Goal: Information Seeking & Learning: Learn about a topic

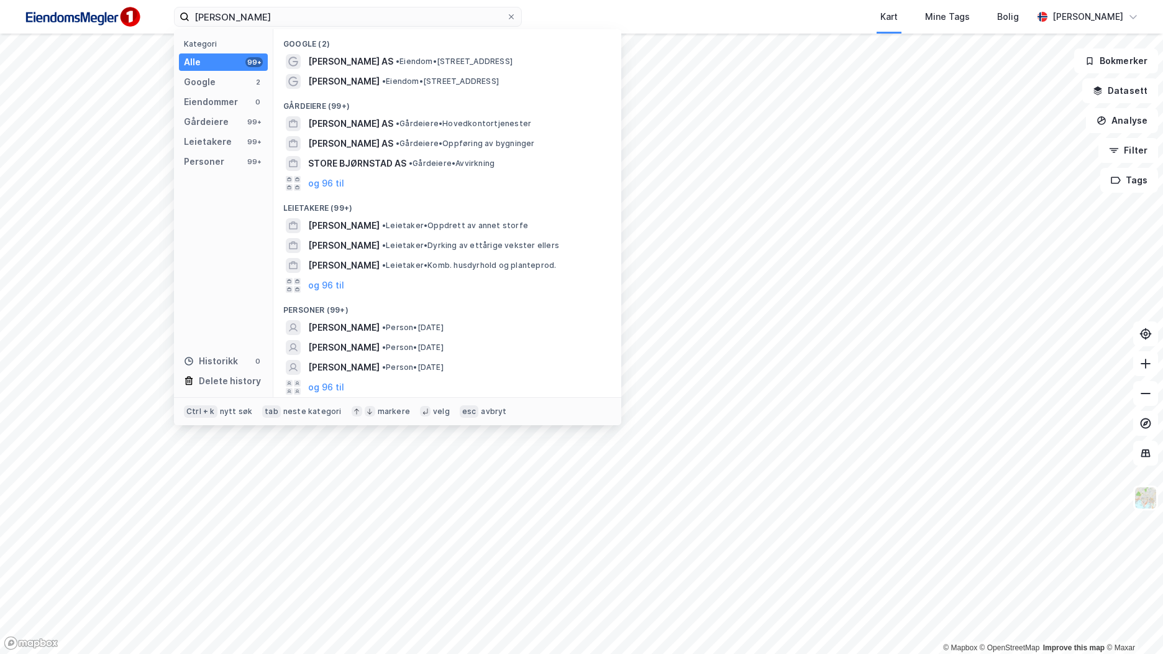
click at [362, 16] on input "[PERSON_NAME]" at bounding box center [348, 16] width 317 height 19
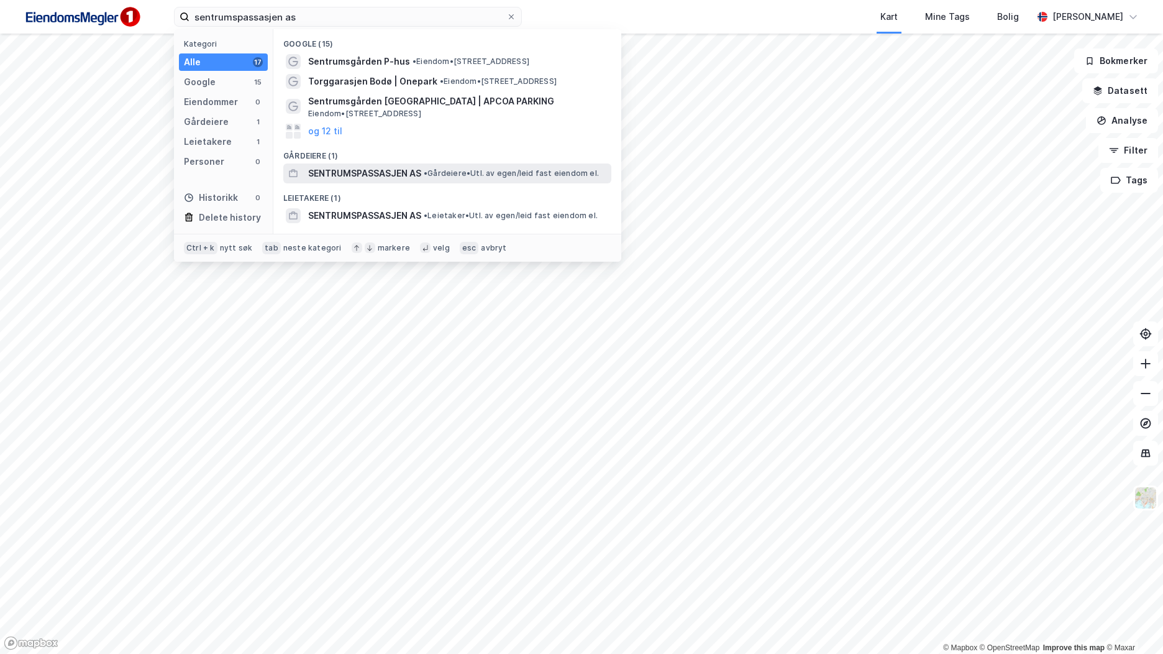
click at [418, 171] on span "SENTRUMSPASSASJEN AS" at bounding box center [364, 173] width 113 height 15
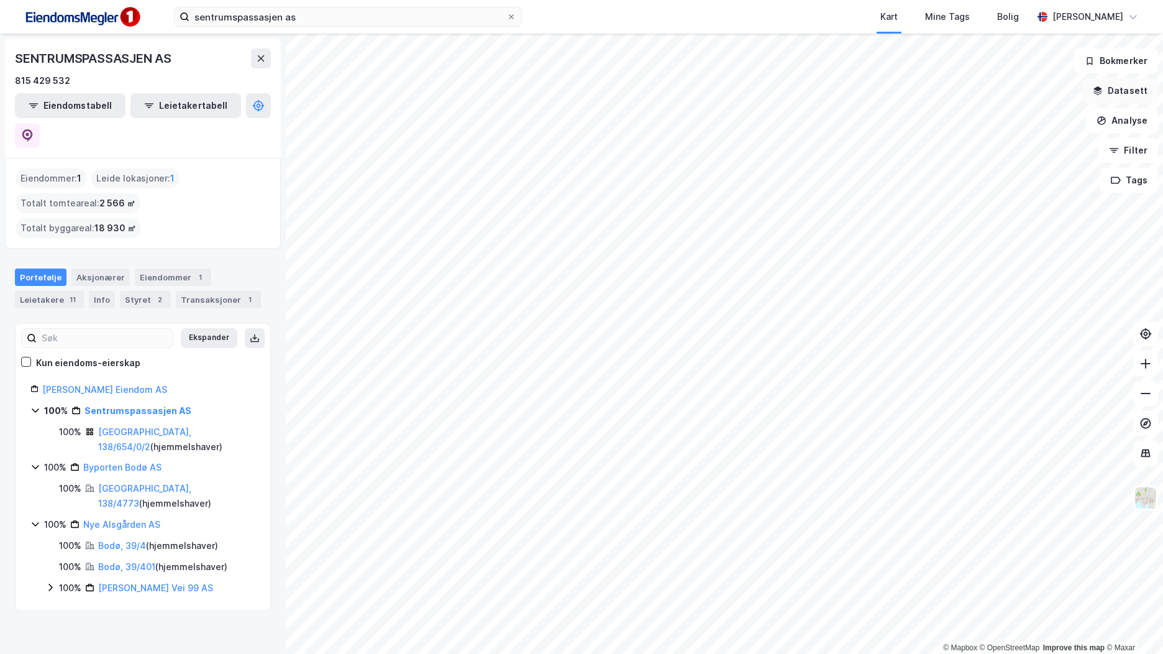
click at [1117, 86] on button "Datasett" at bounding box center [1121, 90] width 76 height 25
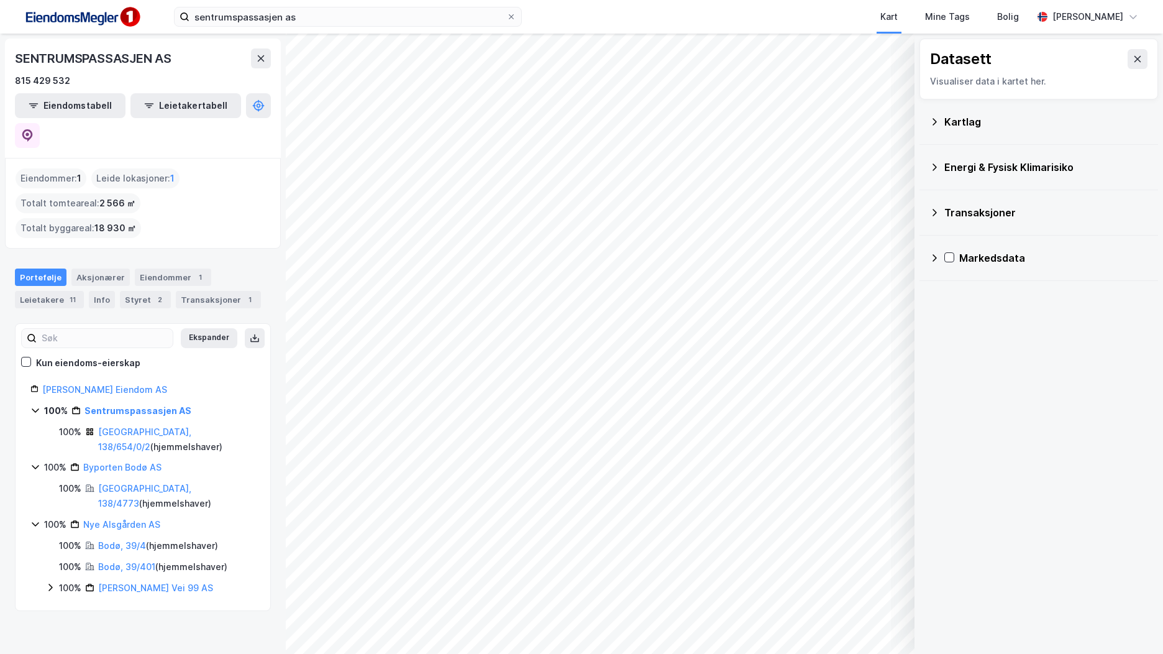
click at [999, 208] on div "Transaksjoner" at bounding box center [1047, 212] width 204 height 15
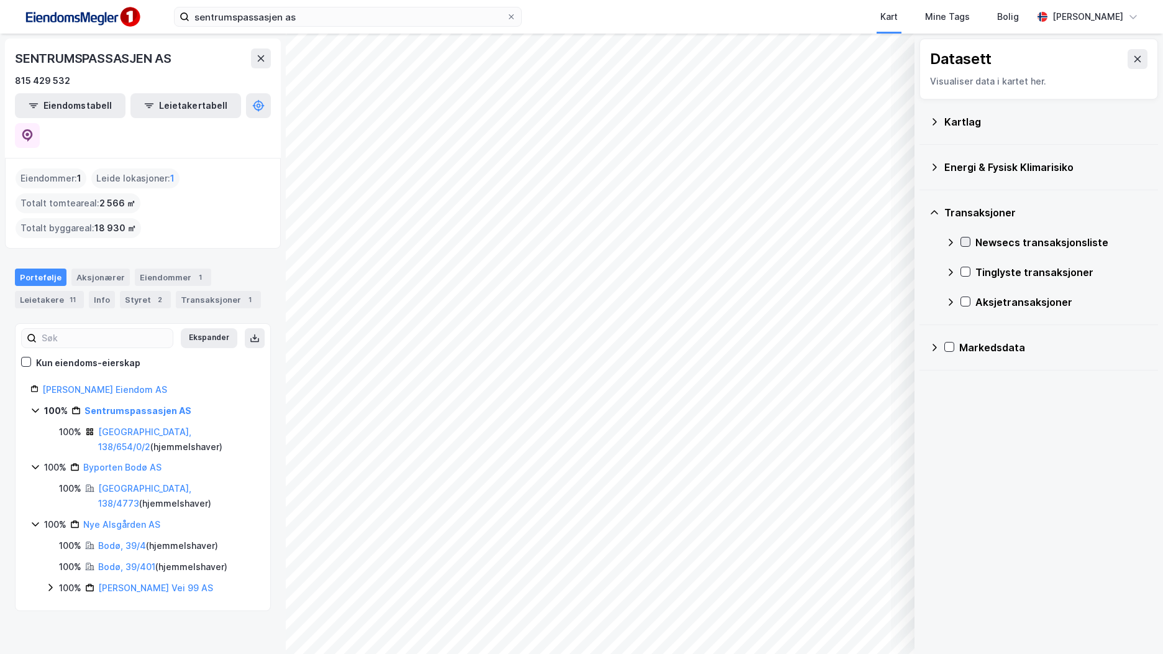
click at [964, 244] on div "Newsecs transaksjonsliste" at bounding box center [1047, 242] width 203 height 30
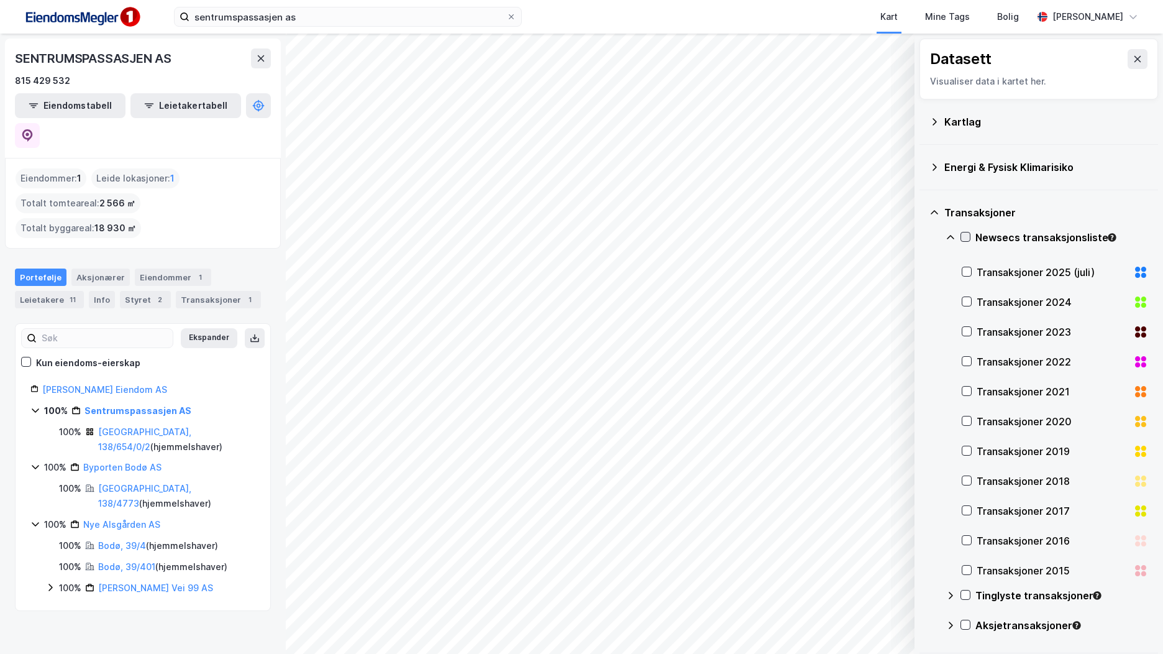
click at [965, 235] on icon at bounding box center [965, 236] width 9 height 9
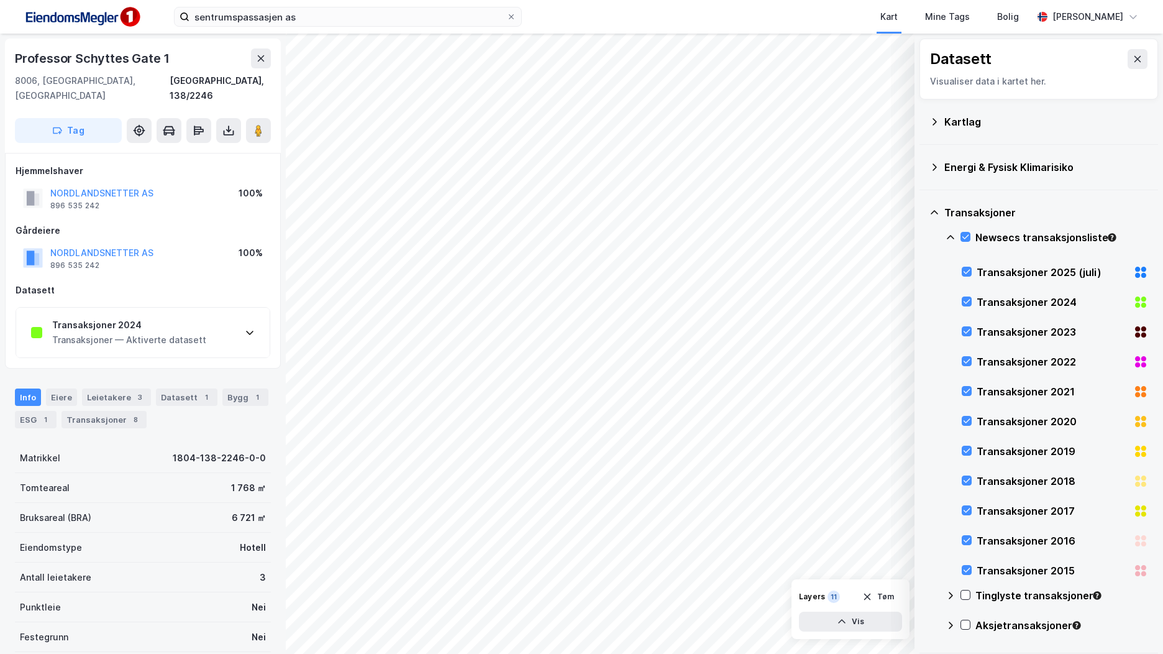
click at [173, 332] on div "Transaksjoner — Aktiverte datasett" at bounding box center [129, 339] width 154 height 15
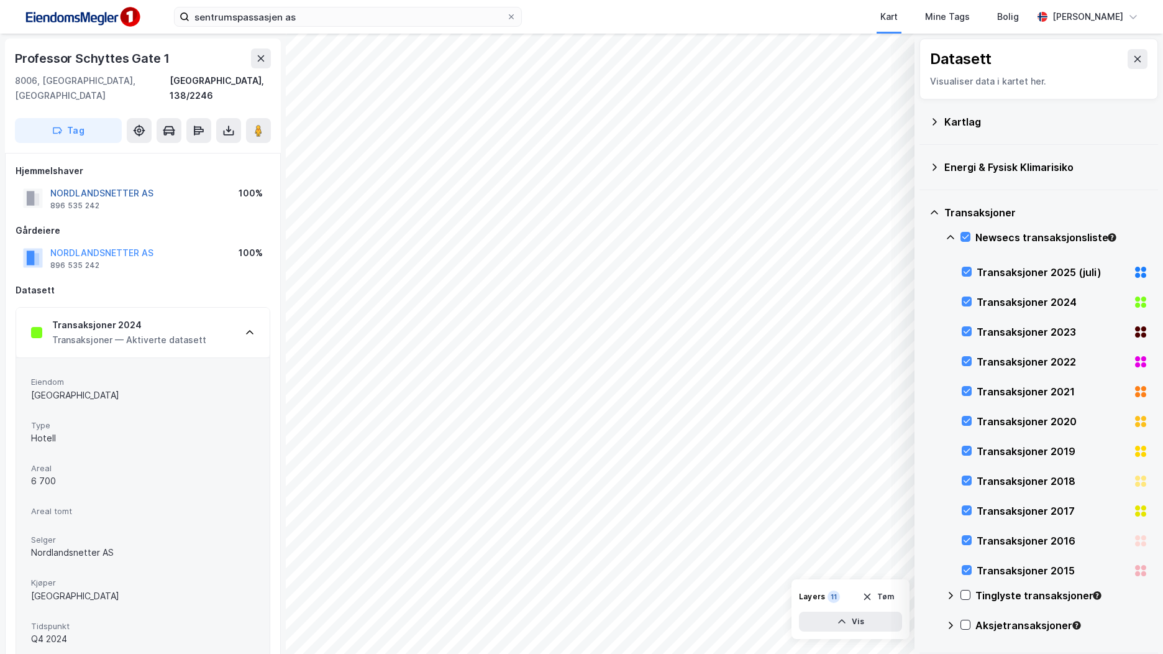
click at [0, 0] on button "NORDLANDSNETTER AS" at bounding box center [0, 0] width 0 height 0
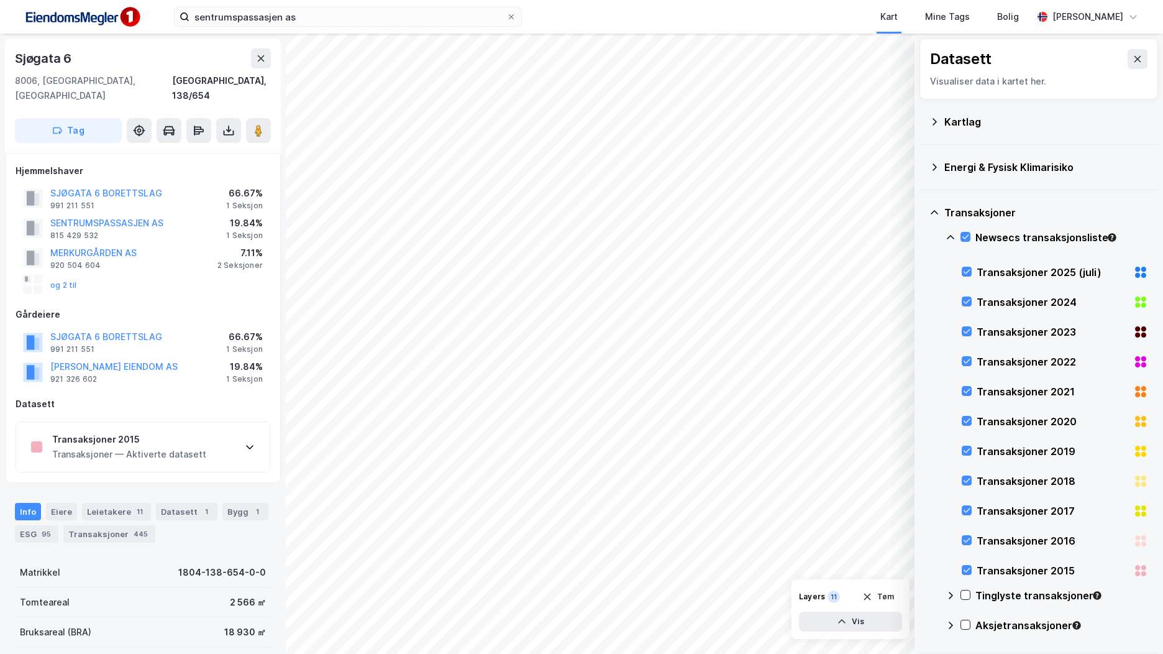
scroll to position [1, 0]
click at [197, 431] on div "Transaksjoner 2015" at bounding box center [129, 438] width 154 height 15
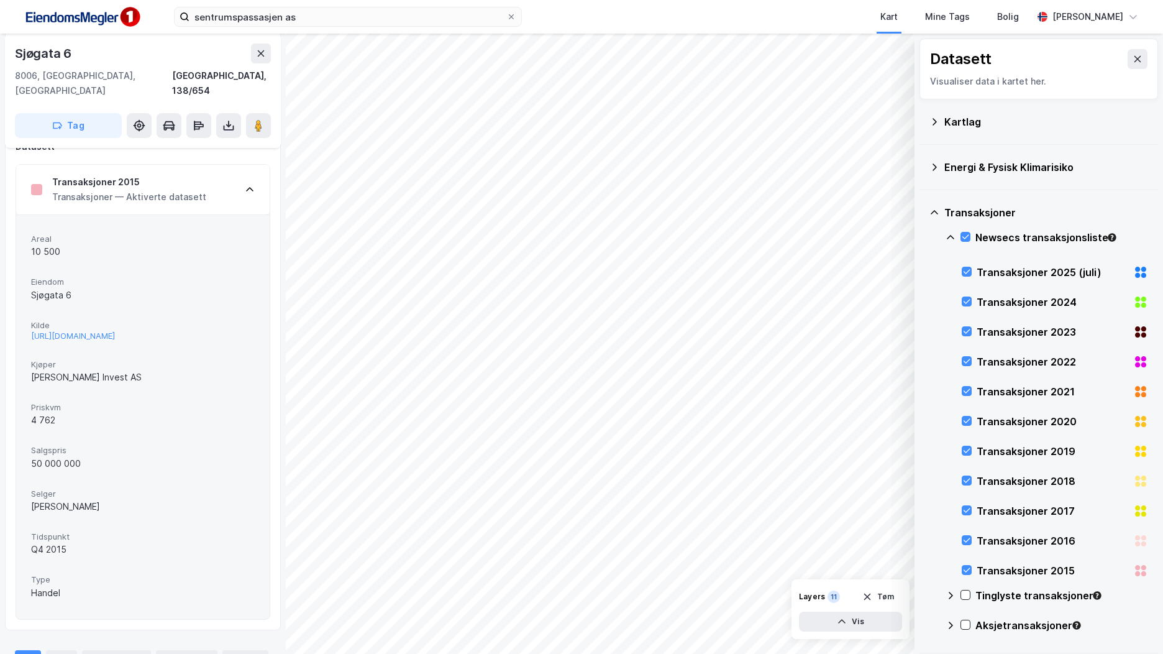
scroll to position [257, 0]
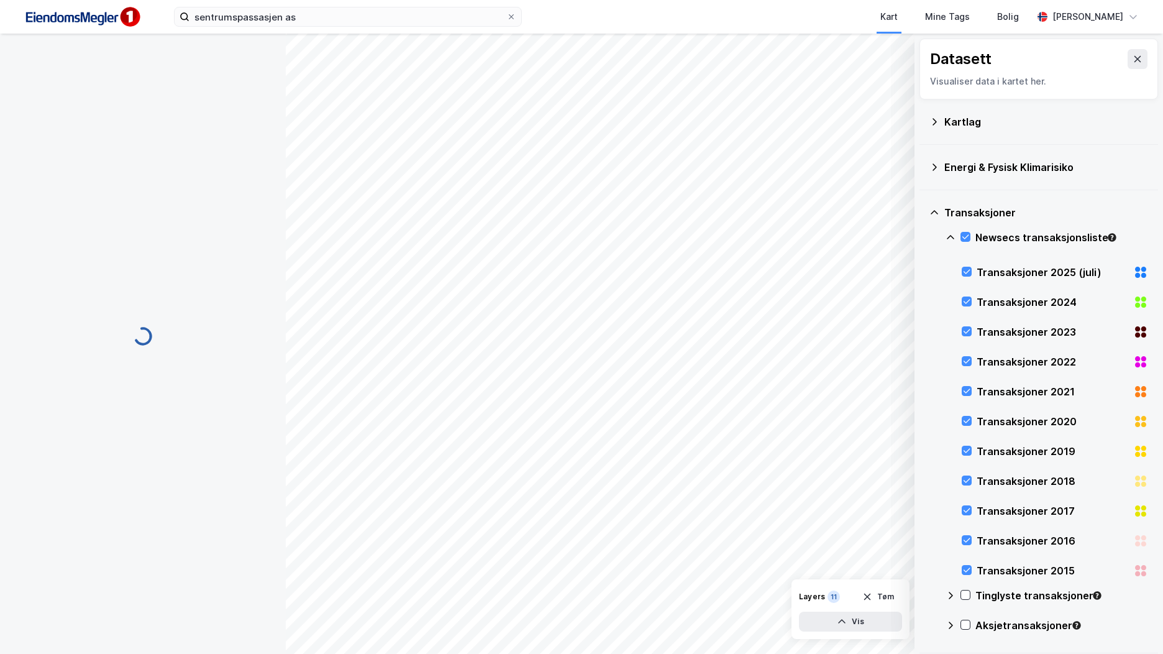
scroll to position [108, 0]
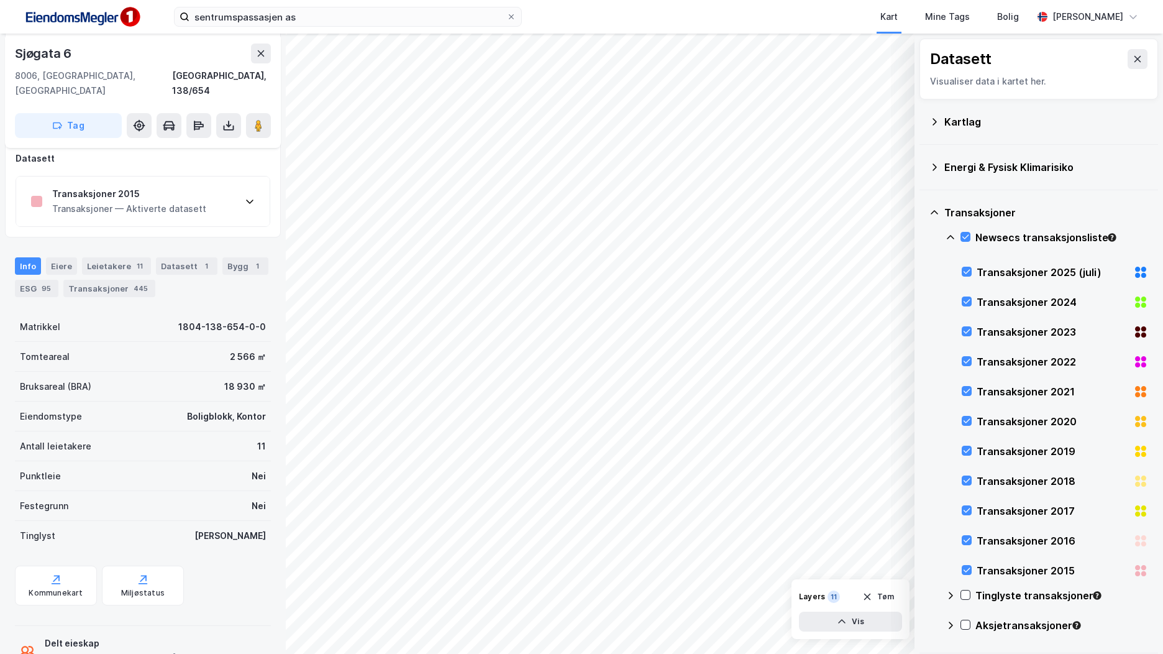
scroll to position [246, 0]
click at [126, 201] on div "Transaksjoner — Aktiverte datasett" at bounding box center [129, 208] width 154 height 15
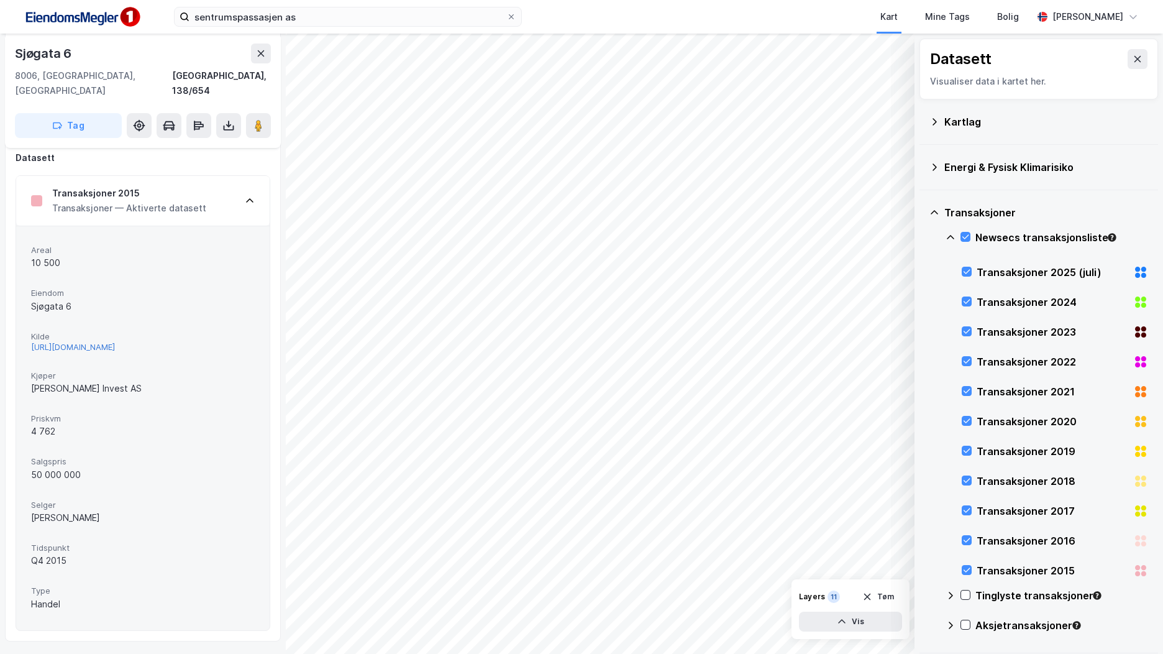
click at [115, 342] on div "[URL][DOMAIN_NAME]" at bounding box center [73, 347] width 84 height 11
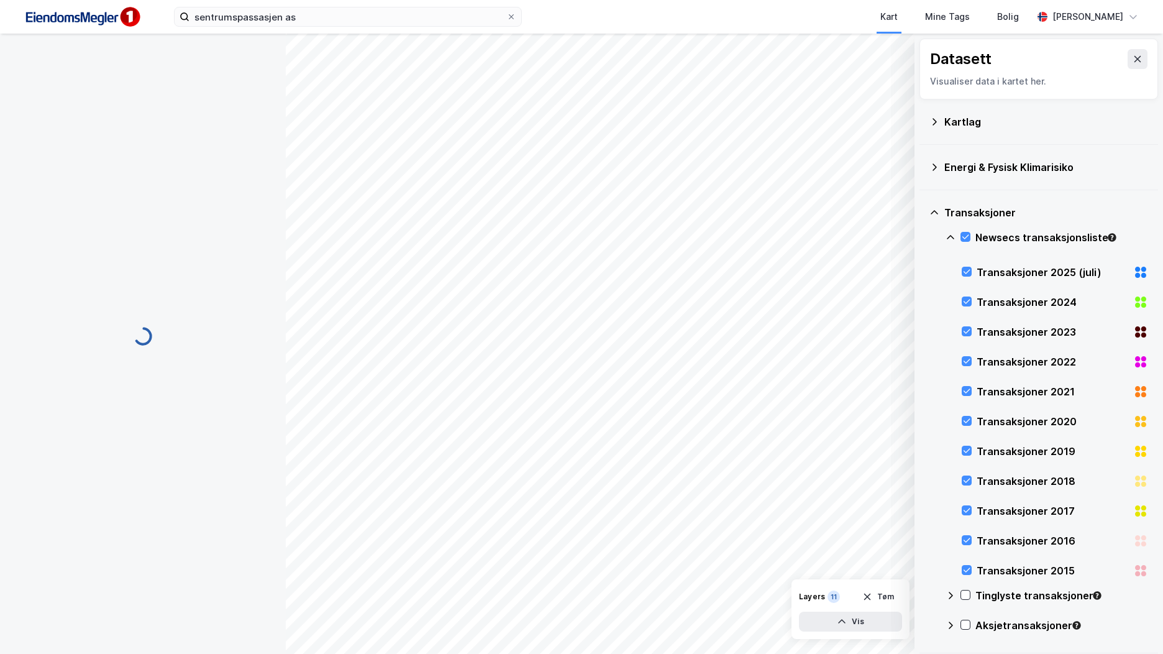
scroll to position [108, 0]
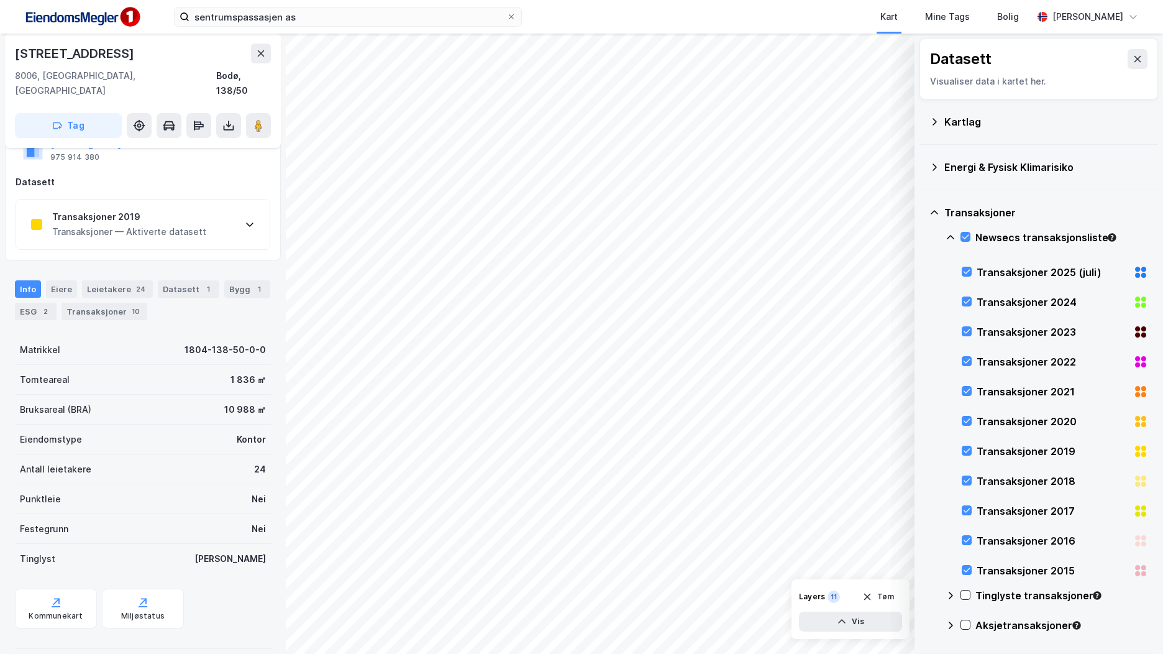
click at [152, 209] on div "Transaksjoner 2019" at bounding box center [129, 216] width 154 height 15
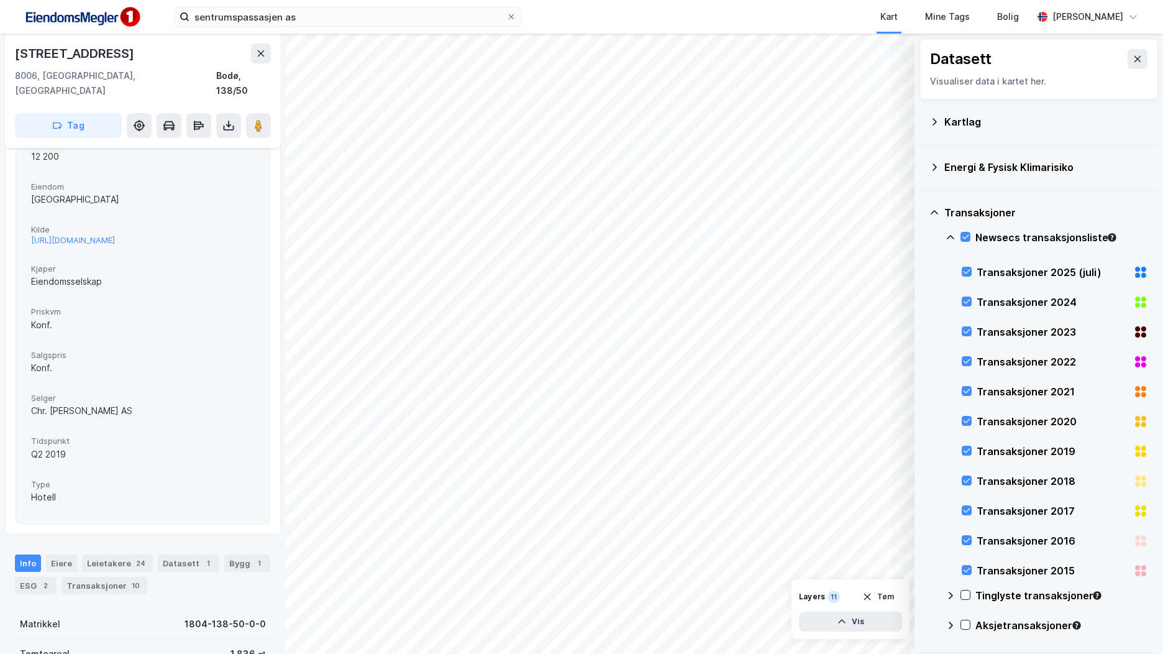
scroll to position [239, 0]
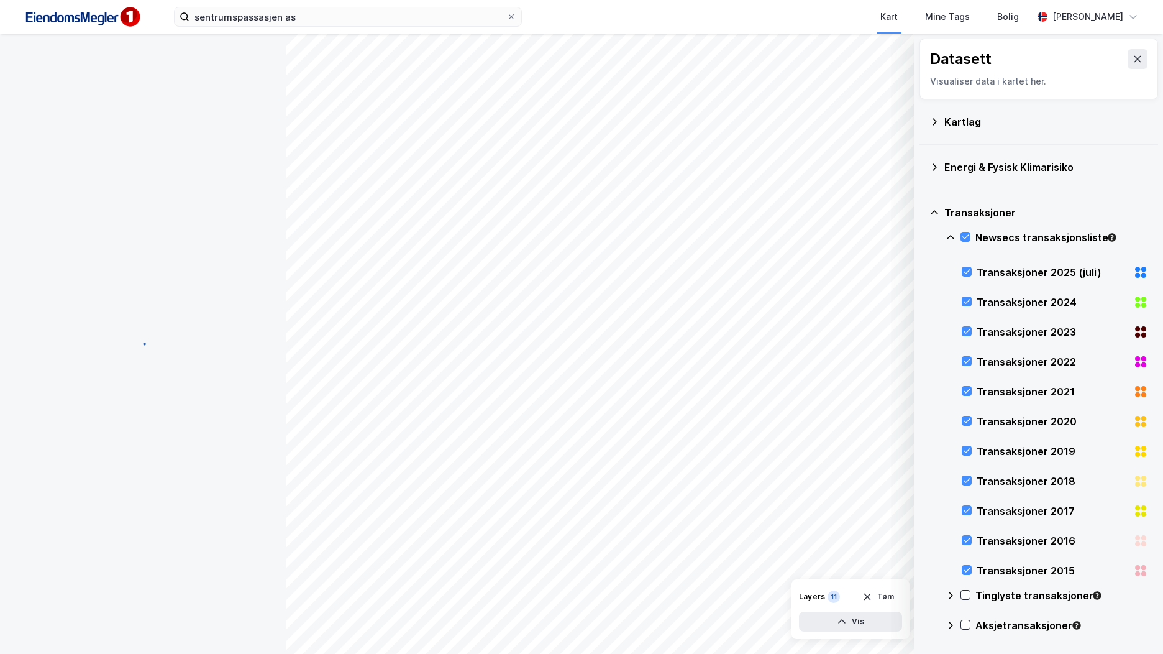
scroll to position [239, 0]
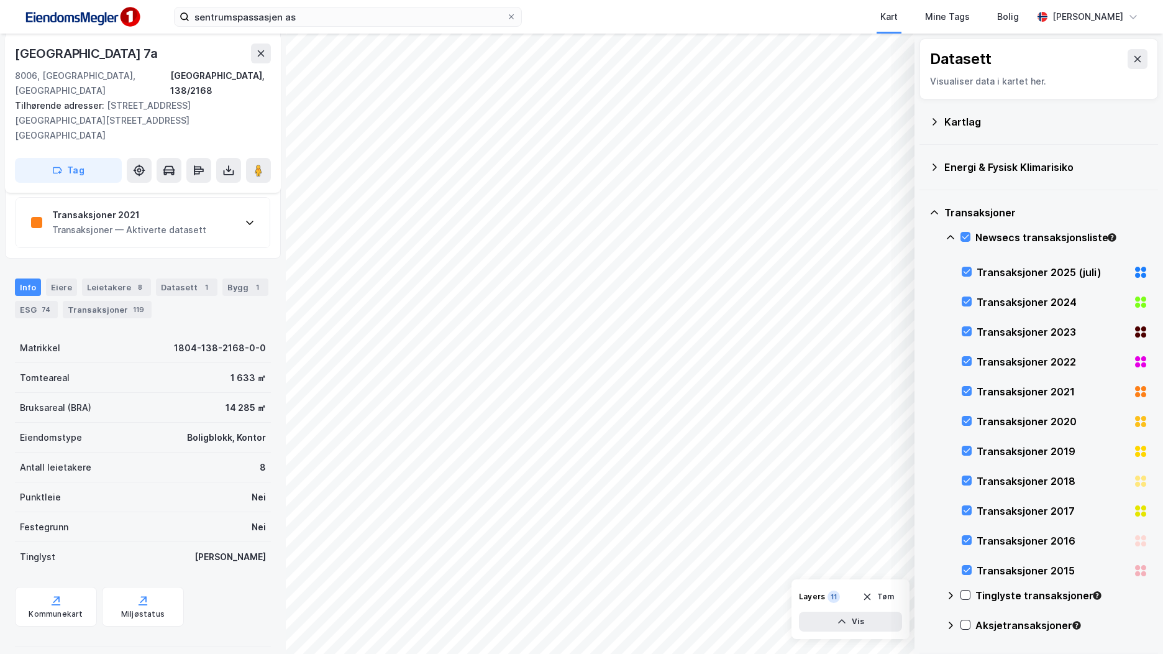
click at [214, 198] on div "Transaksjoner 2021 Transaksjoner — Aktiverte datasett" at bounding box center [143, 223] width 254 height 50
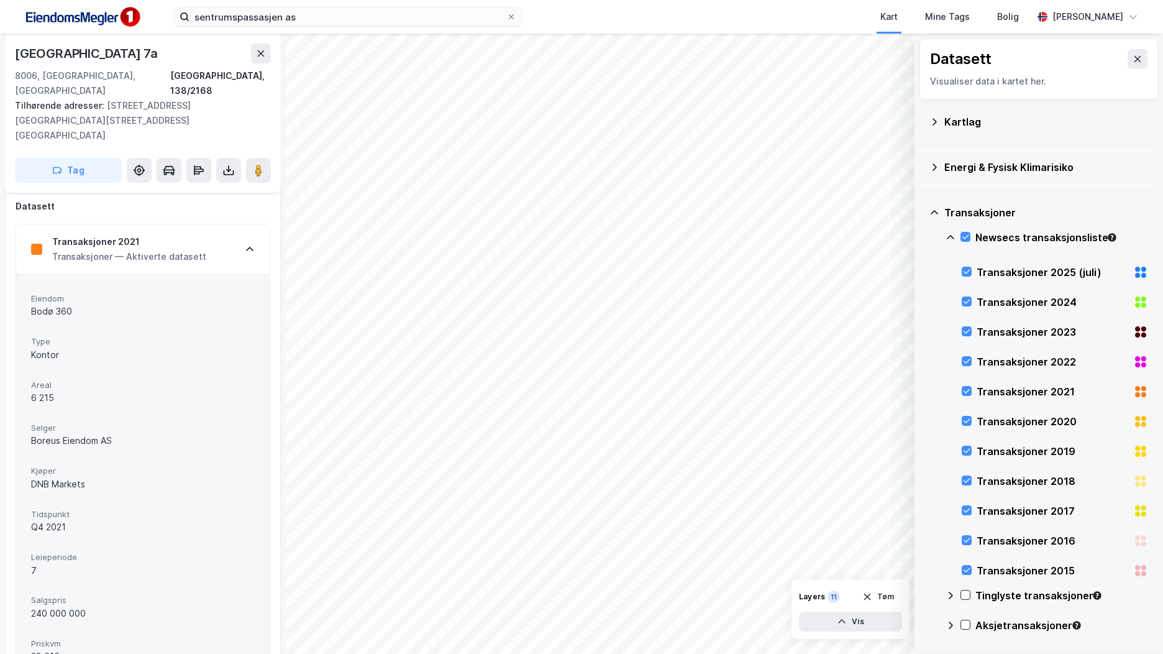
scroll to position [212, 0]
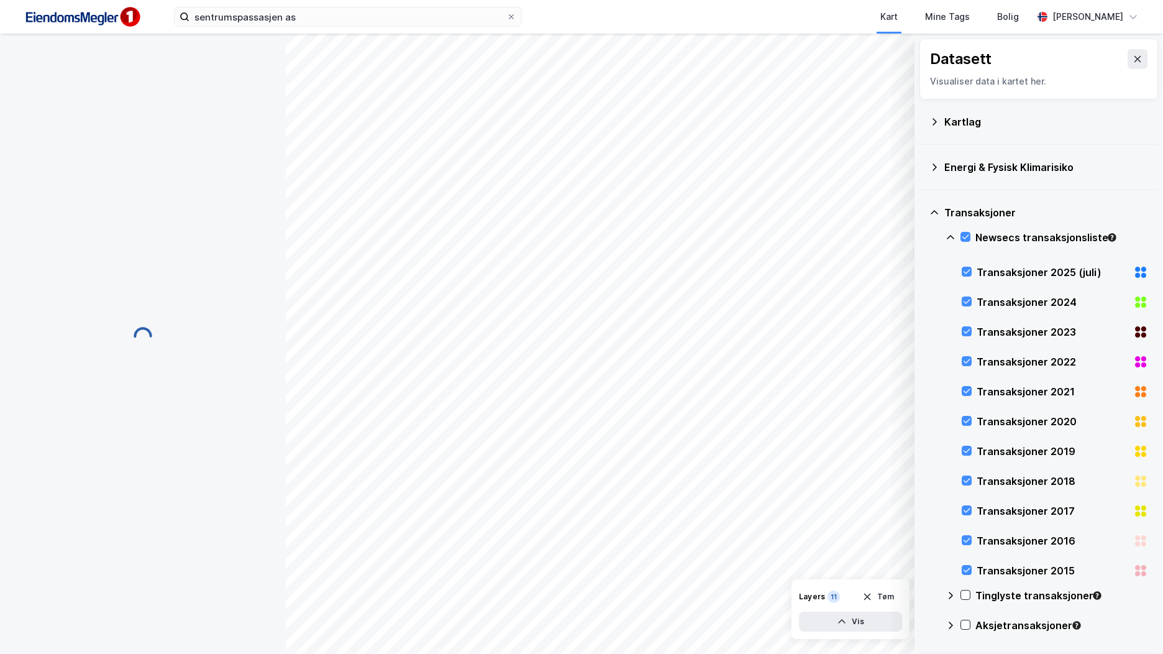
scroll to position [123, 0]
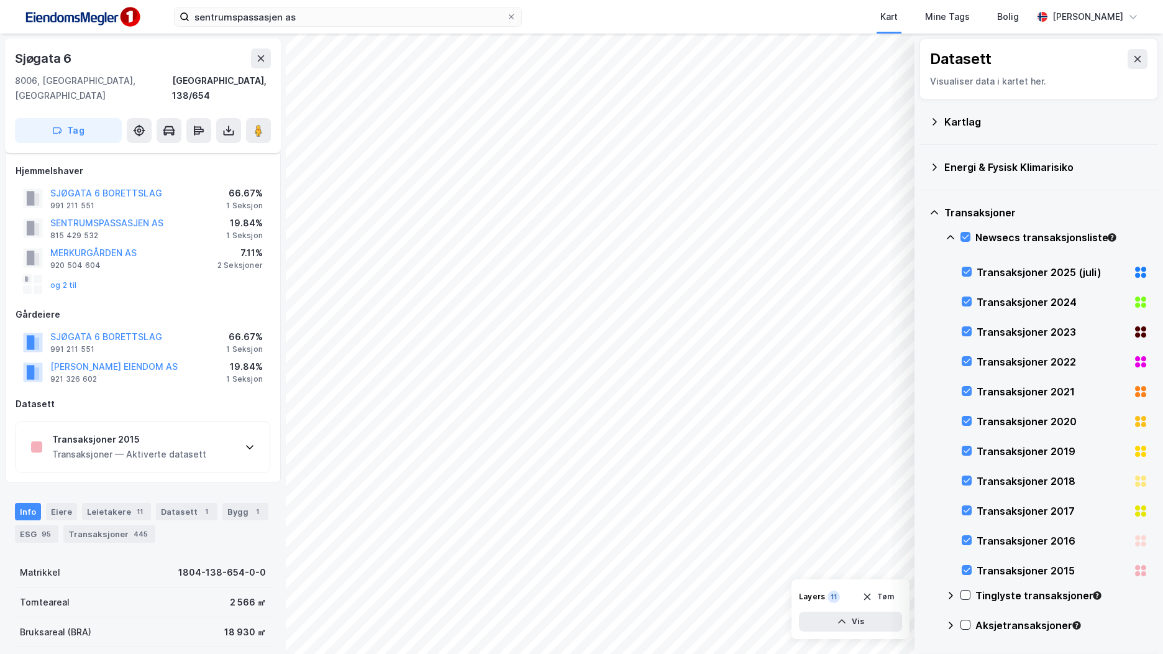
scroll to position [123, 0]
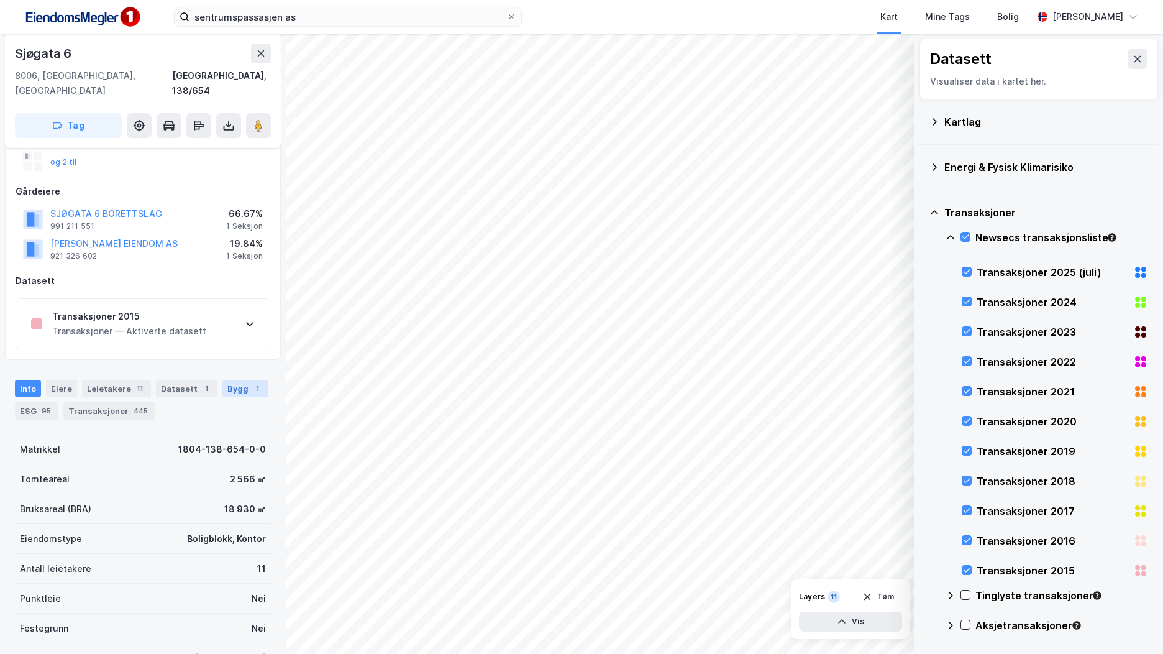
click at [234, 380] on div "Bygg 1" at bounding box center [245, 388] width 46 height 17
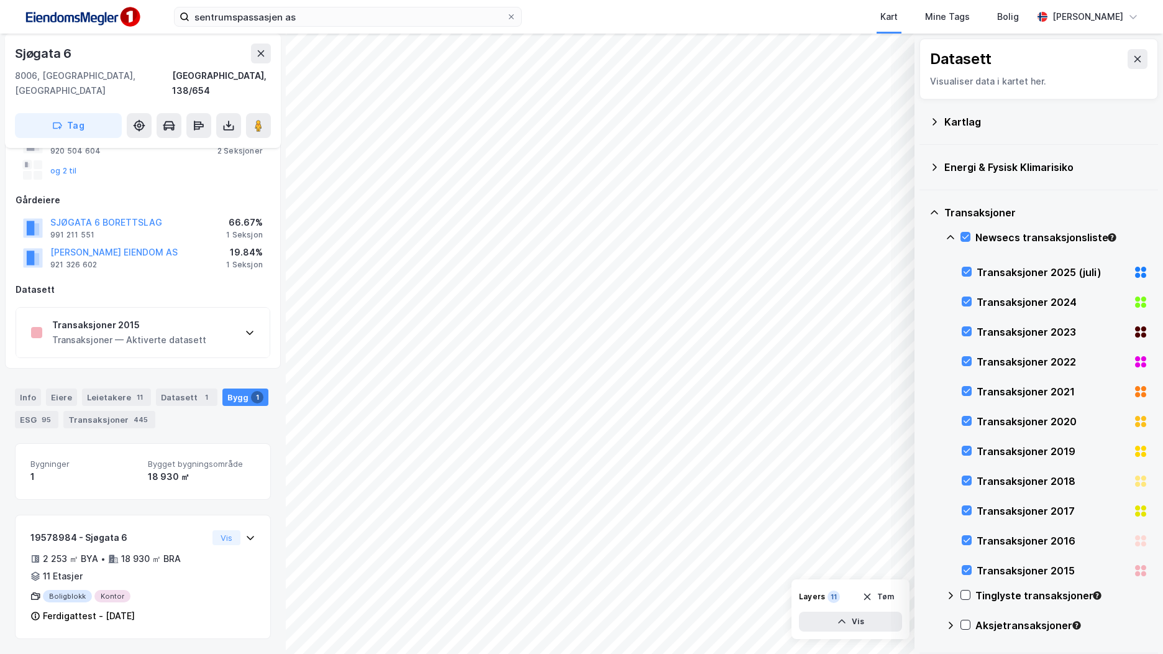
scroll to position [99, 0]
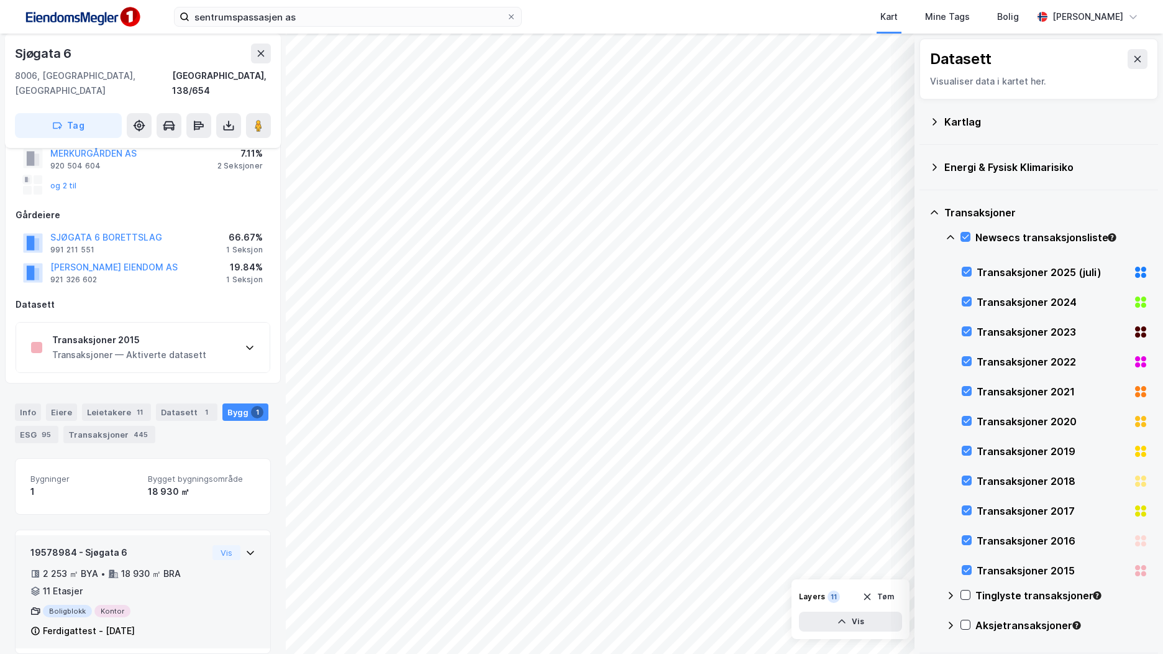
click at [151, 608] on div "19578984 - Sjøgata 6 2 253 ㎡ BYA • 18 930 ㎡ BRA • 11 Etasjer Boligblokk Kontor …" at bounding box center [118, 591] width 177 height 93
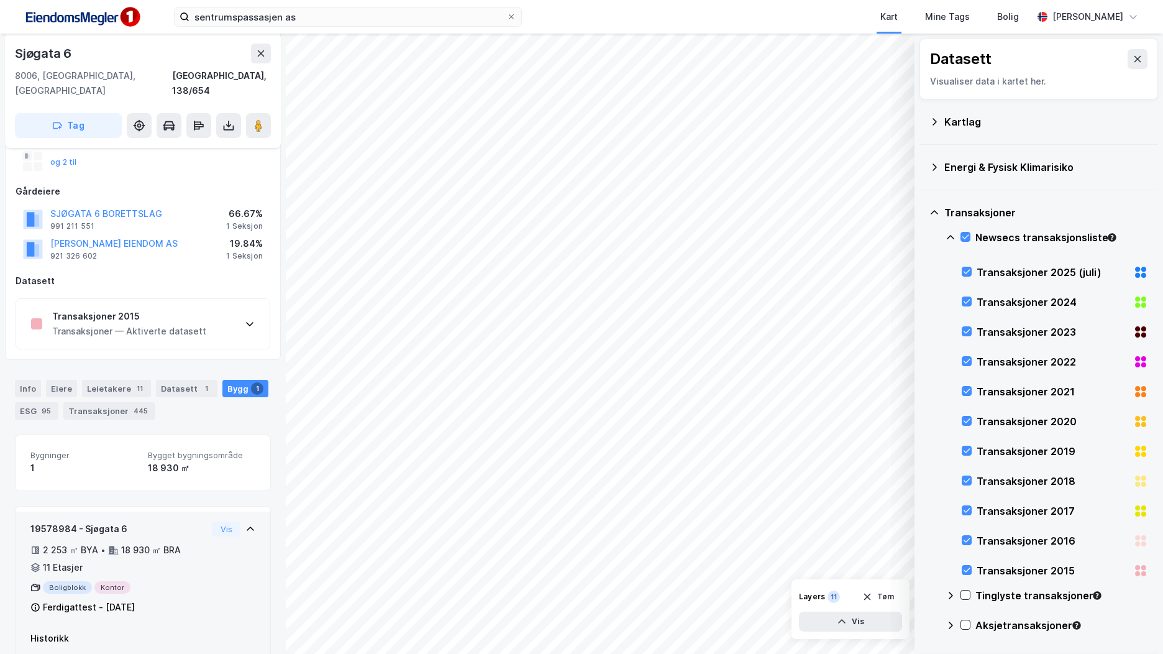
scroll to position [195, 0]
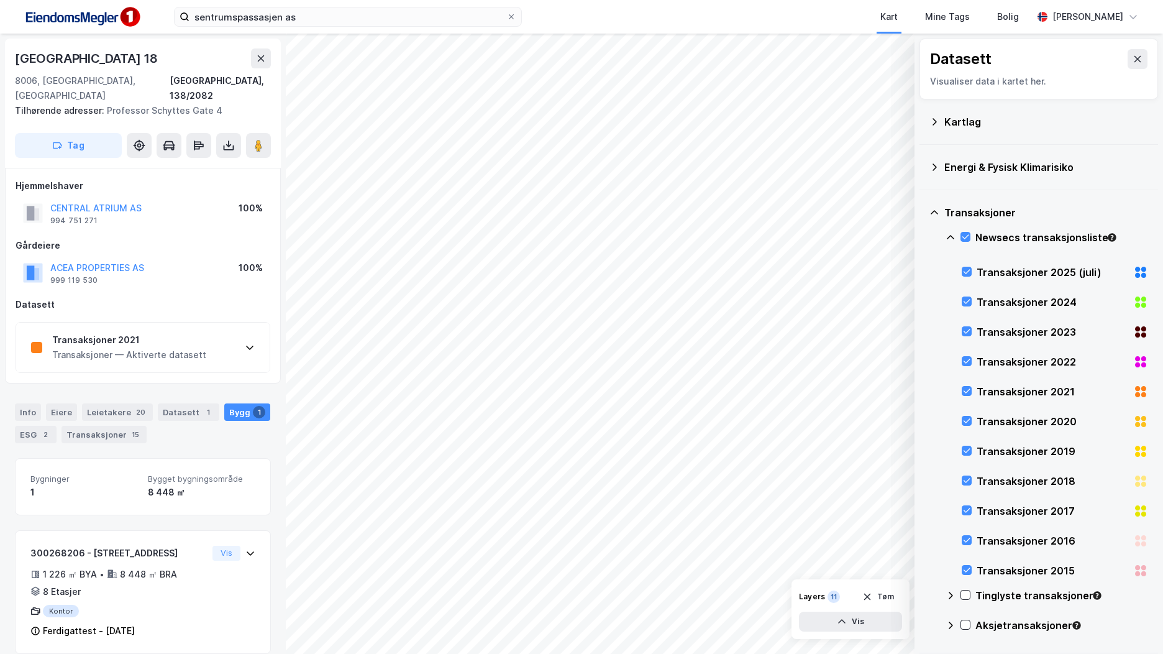
click at [200, 331] on div "Transaksjoner 2021 Transaksjoner — Aktiverte datasett" at bounding box center [143, 348] width 254 height 50
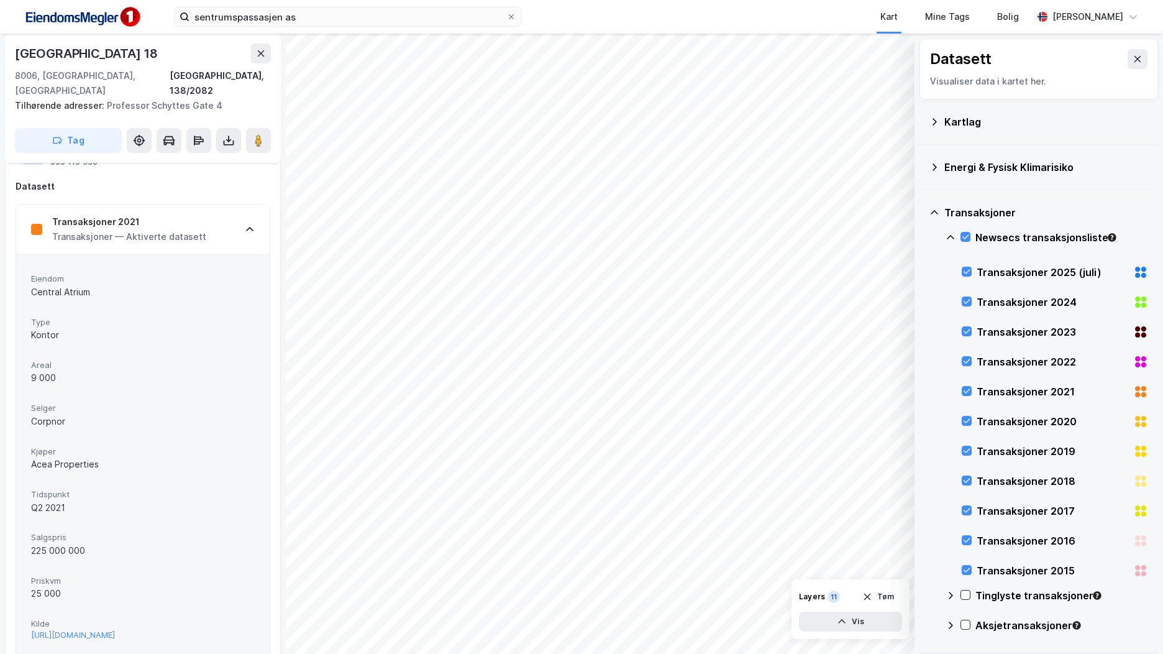
scroll to position [119, 0]
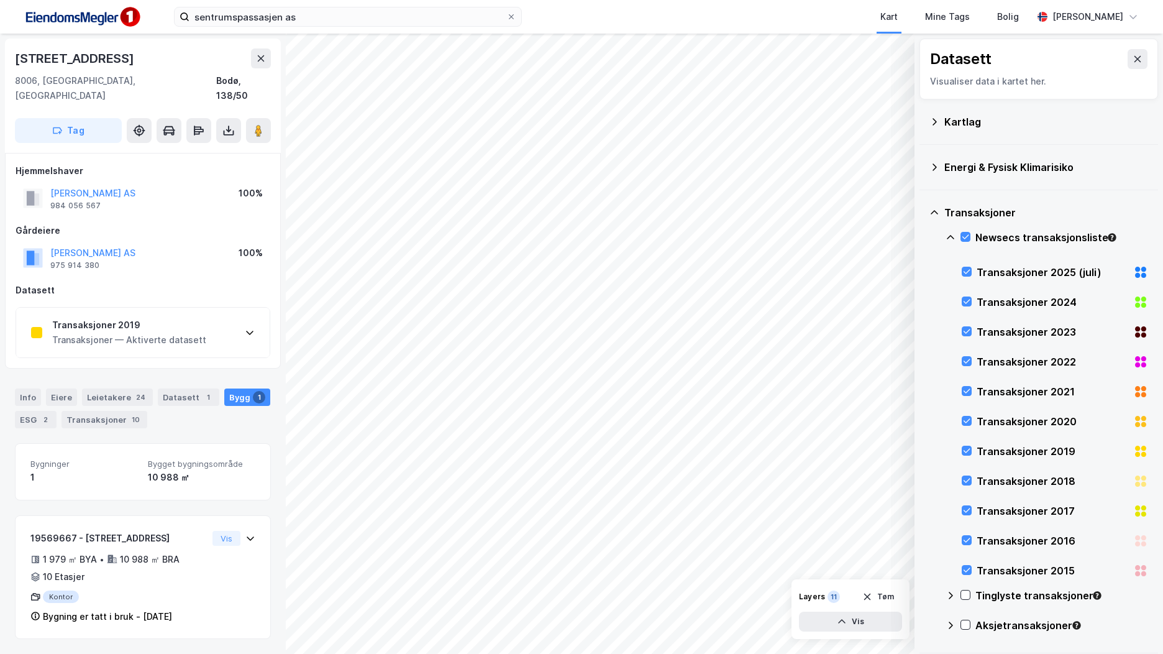
click at [180, 318] on div "Transaksjoner 2019" at bounding box center [129, 325] width 154 height 15
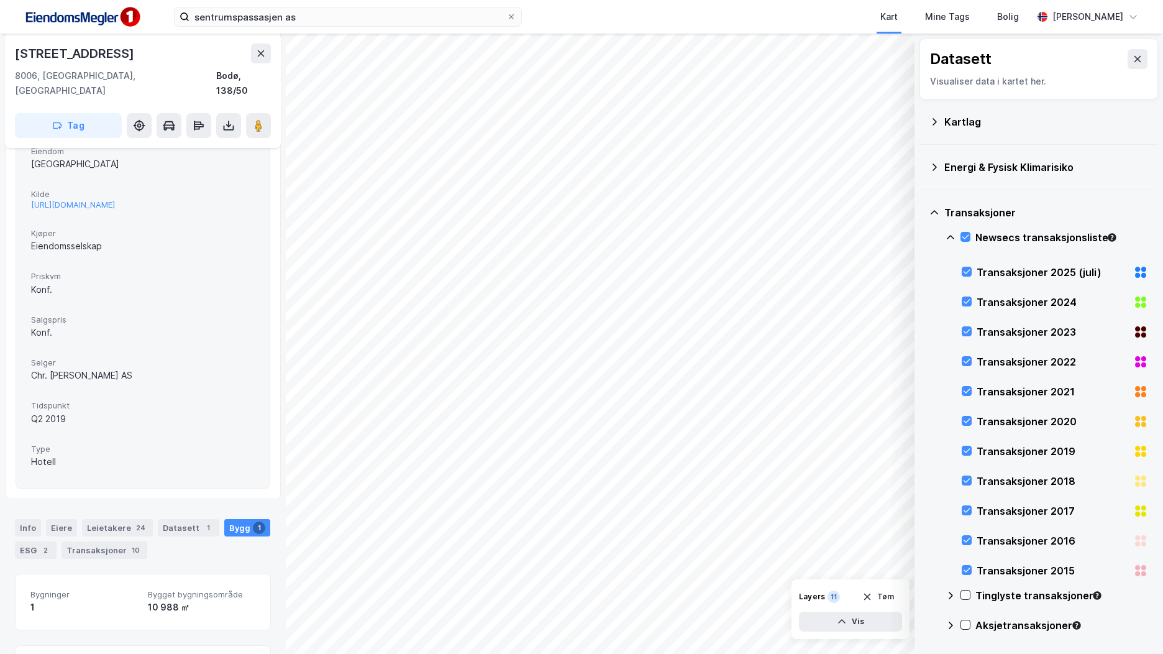
scroll to position [401, 0]
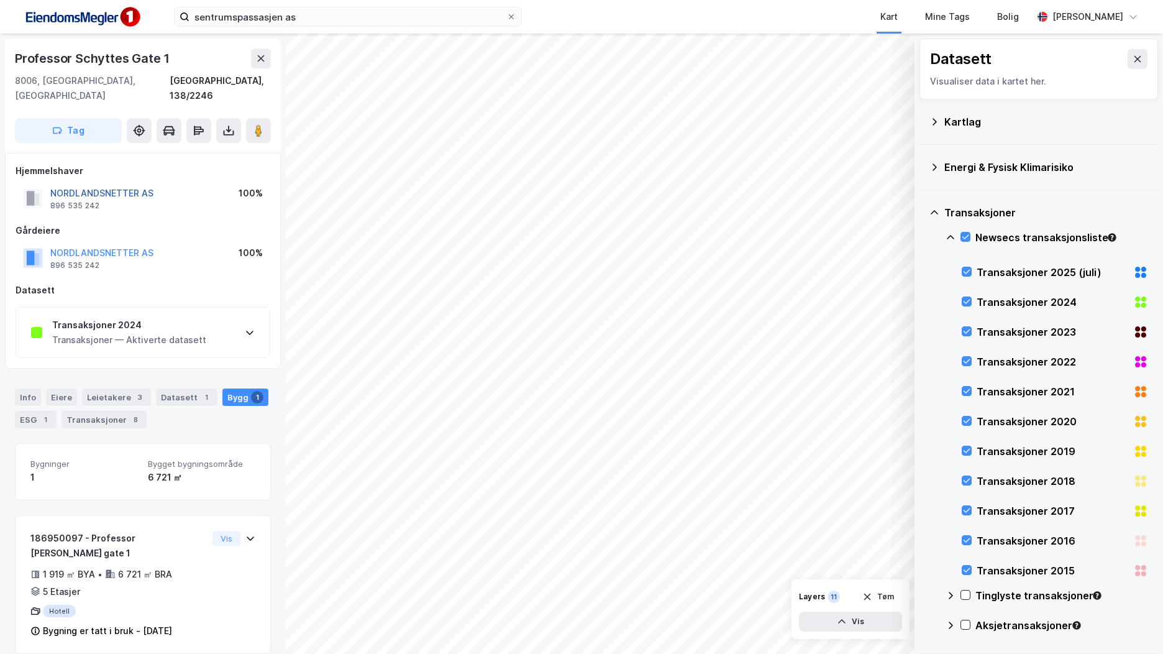
click at [0, 0] on button "NORDLANDSNETTER AS" at bounding box center [0, 0] width 0 height 0
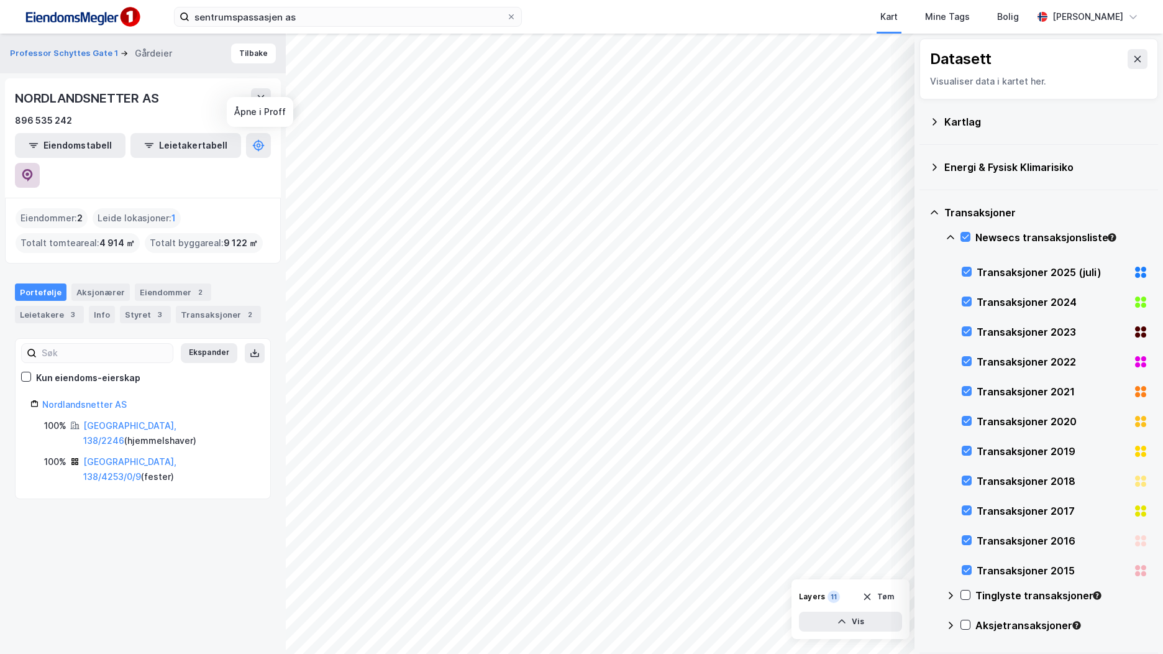
click at [40, 163] on button at bounding box center [27, 175] width 25 height 25
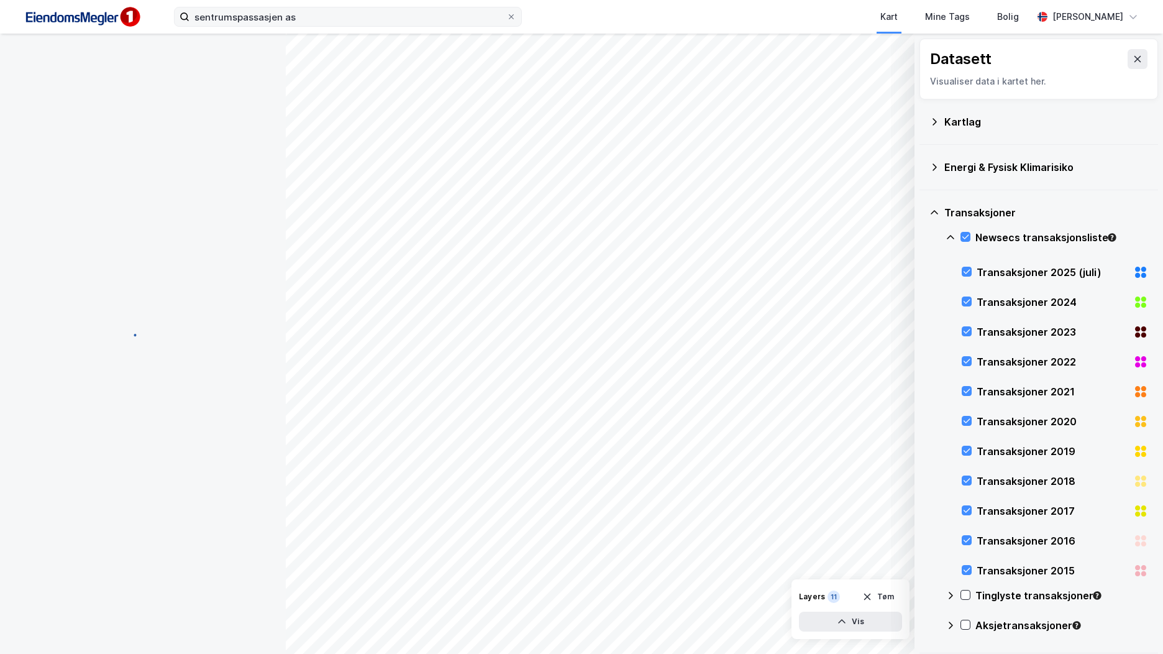
scroll to position [99, 0]
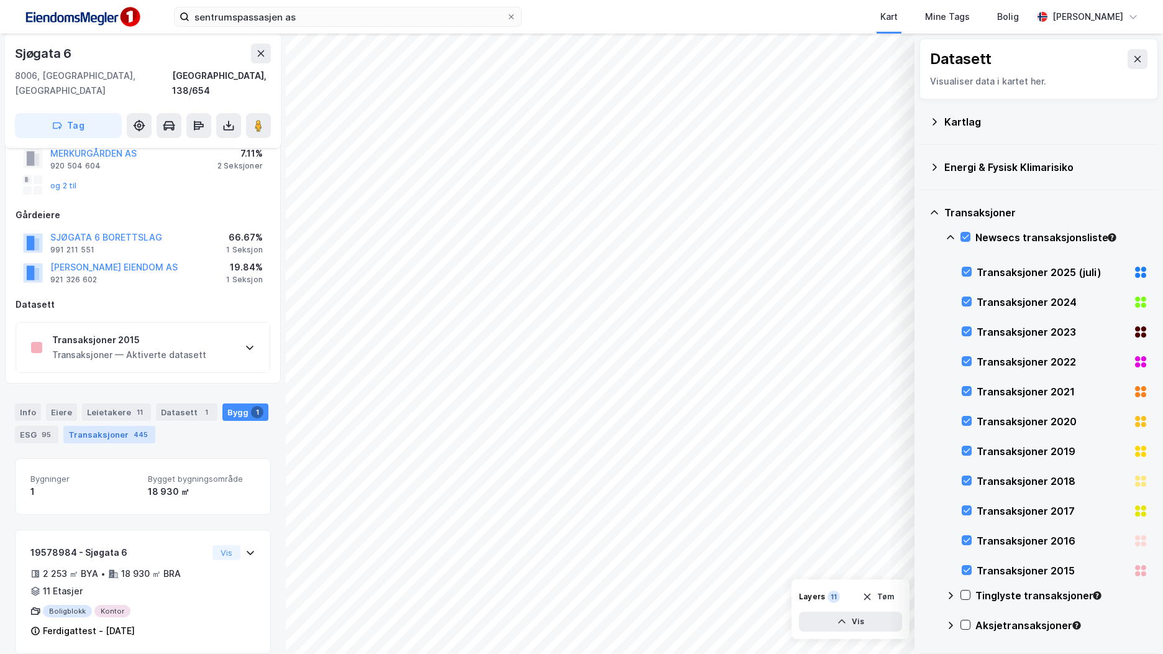
click at [131, 428] on div "445" at bounding box center [140, 434] width 19 height 12
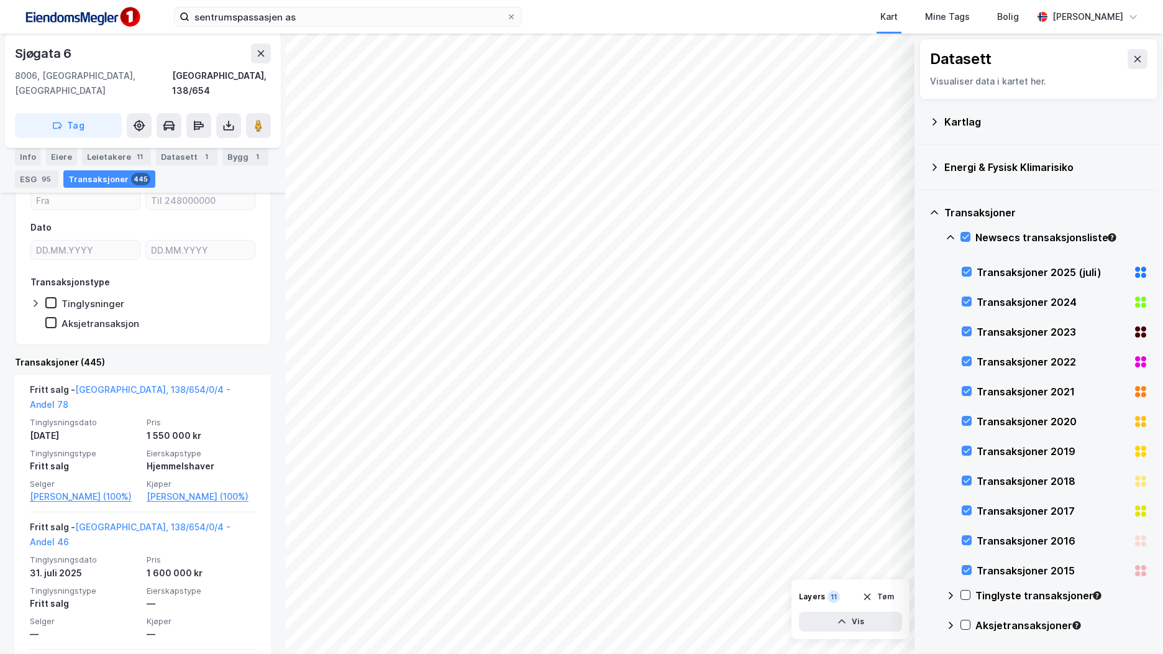
scroll to position [172, 0]
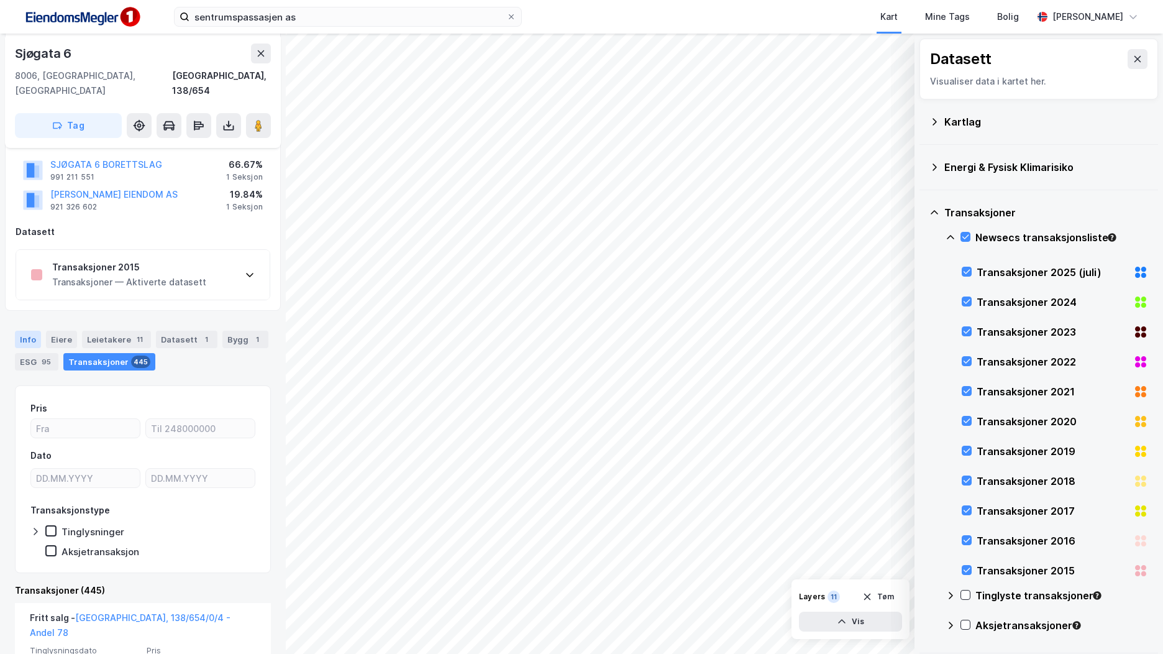
click at [35, 331] on div "Info" at bounding box center [28, 339] width 26 height 17
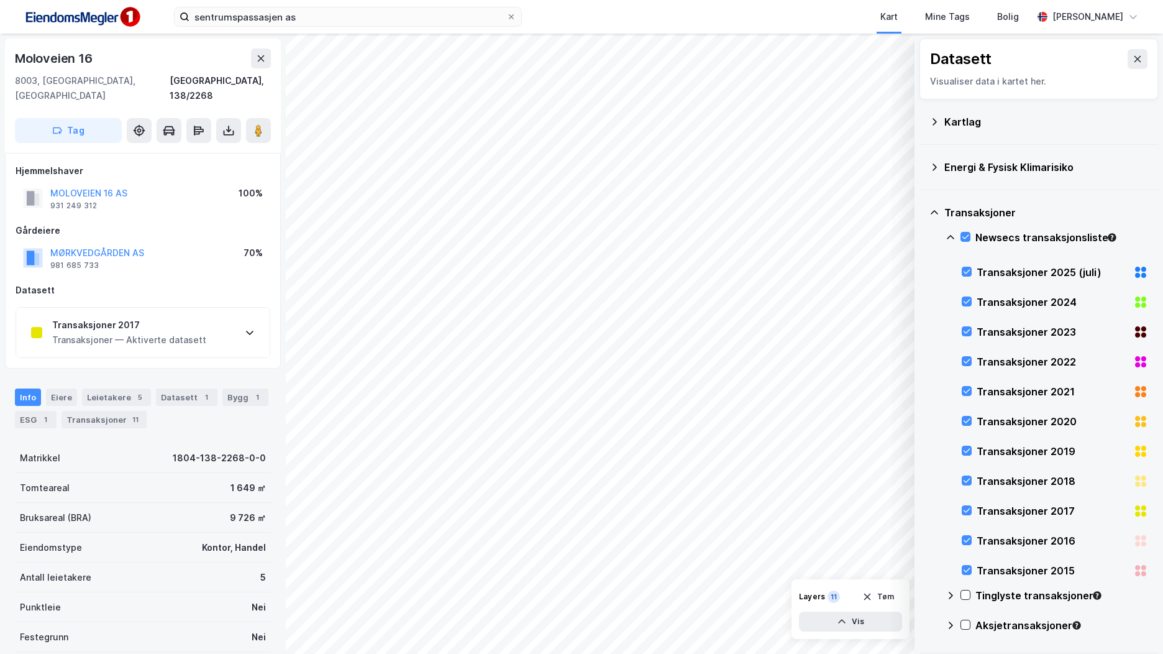
scroll to position [108, 0]
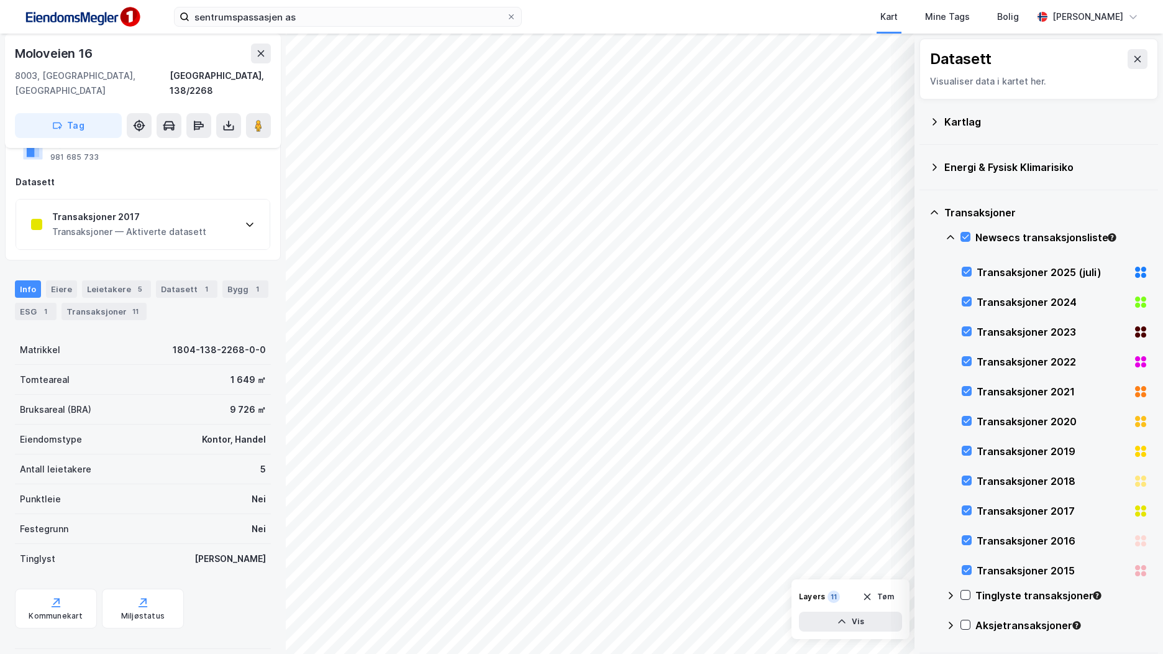
click at [237, 212] on div "Transaksjoner 2017 Transaksjoner — Aktiverte datasett" at bounding box center [143, 224] width 254 height 50
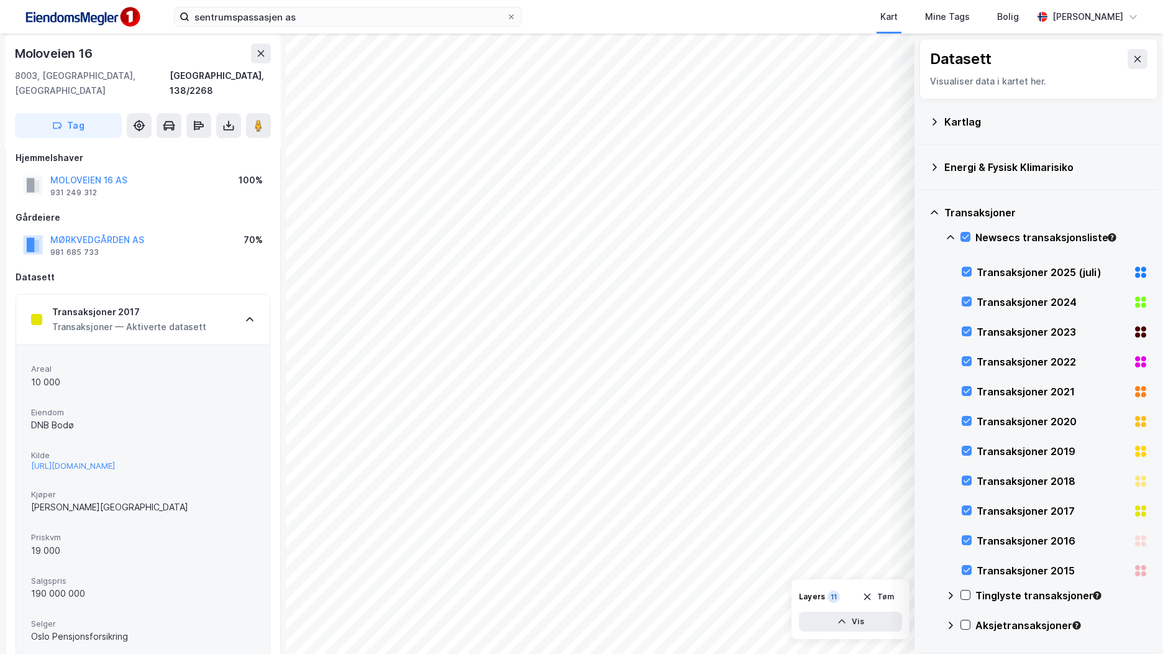
scroll to position [0, 0]
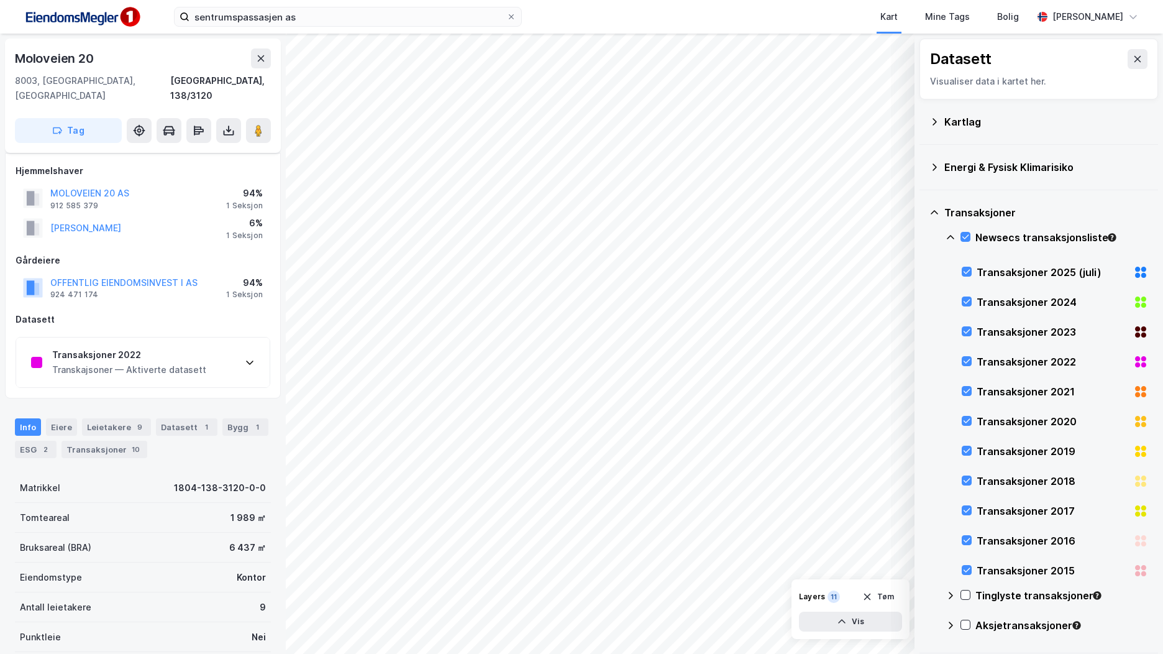
scroll to position [13, 0]
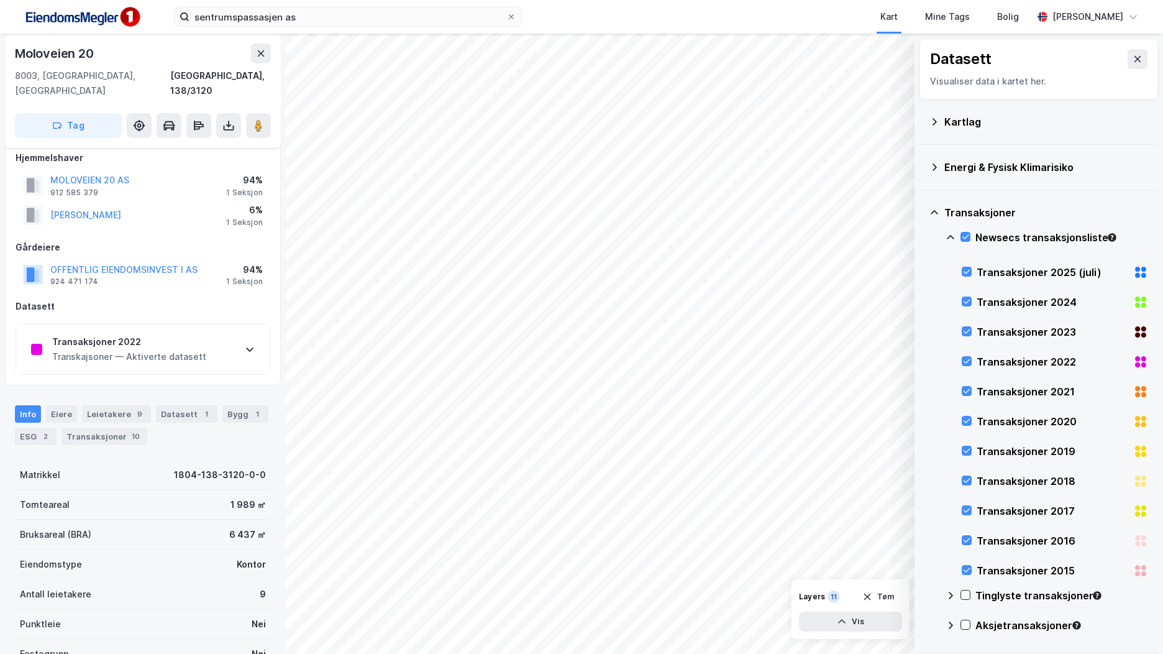
click at [170, 334] on div "Transaksjoner 2022" at bounding box center [129, 341] width 154 height 15
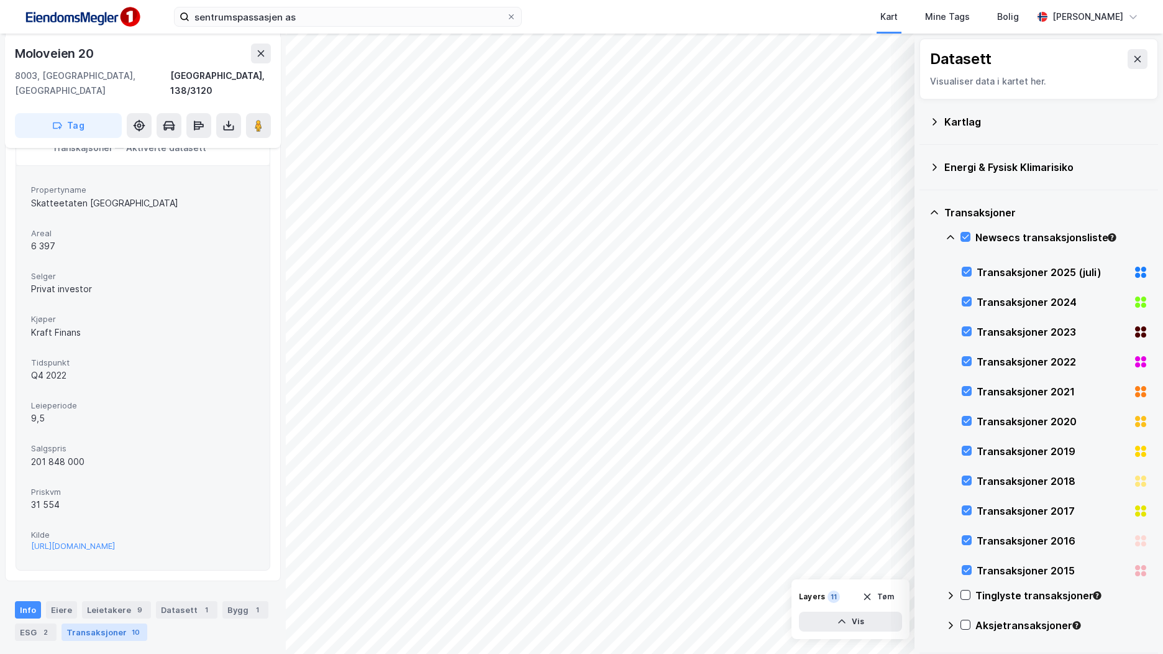
scroll to position [219, 0]
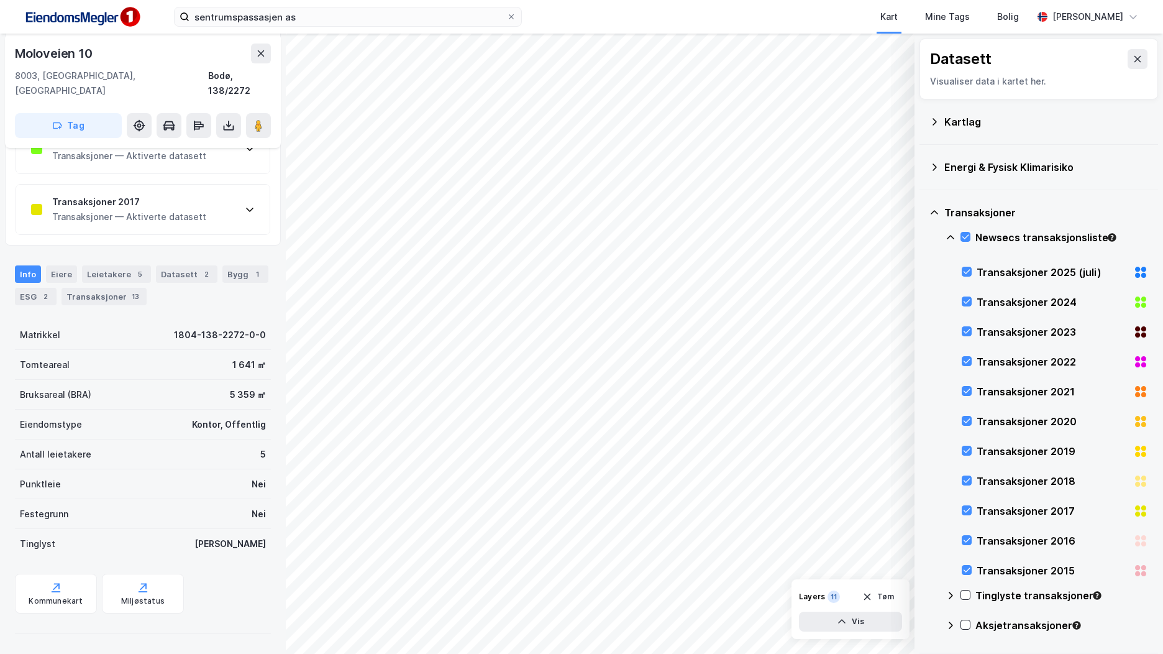
scroll to position [169, 0]
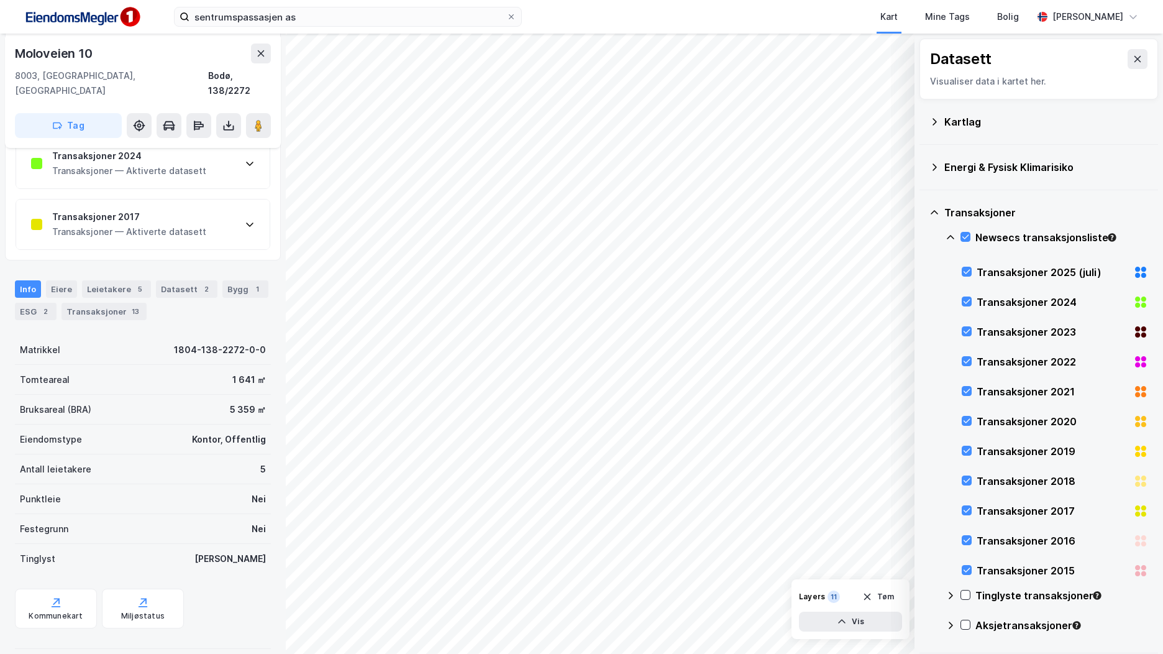
click at [237, 147] on div "Transaksjoner 2024 Transaksjoner — Aktiverte datasett" at bounding box center [143, 164] width 254 height 50
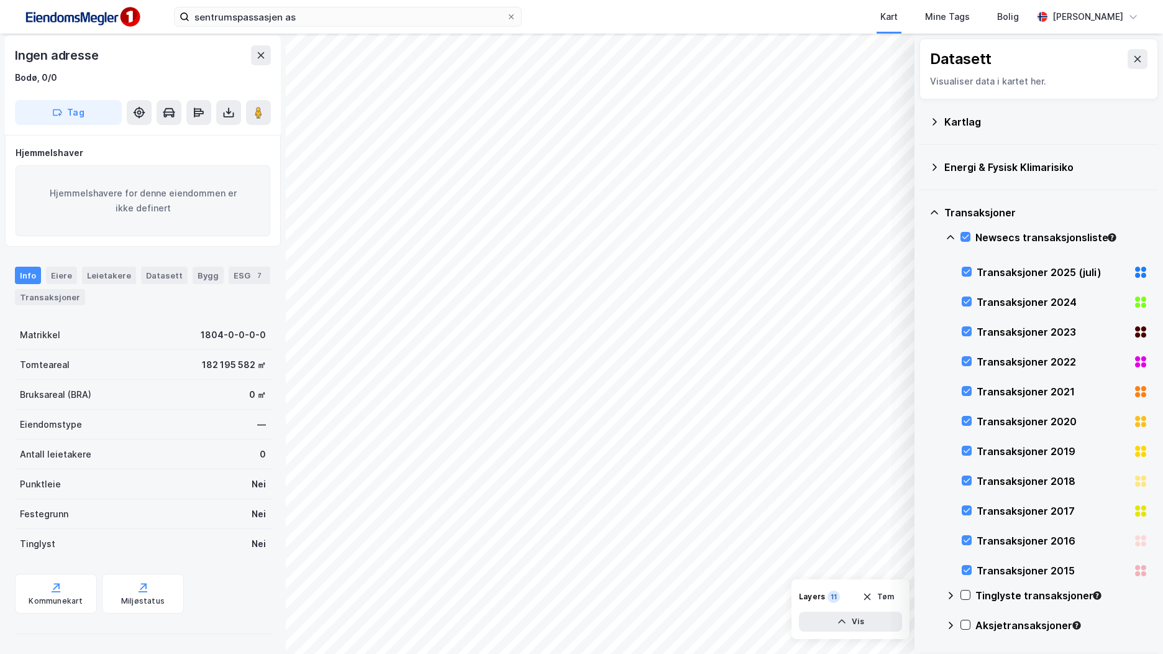
scroll to position [3, 0]
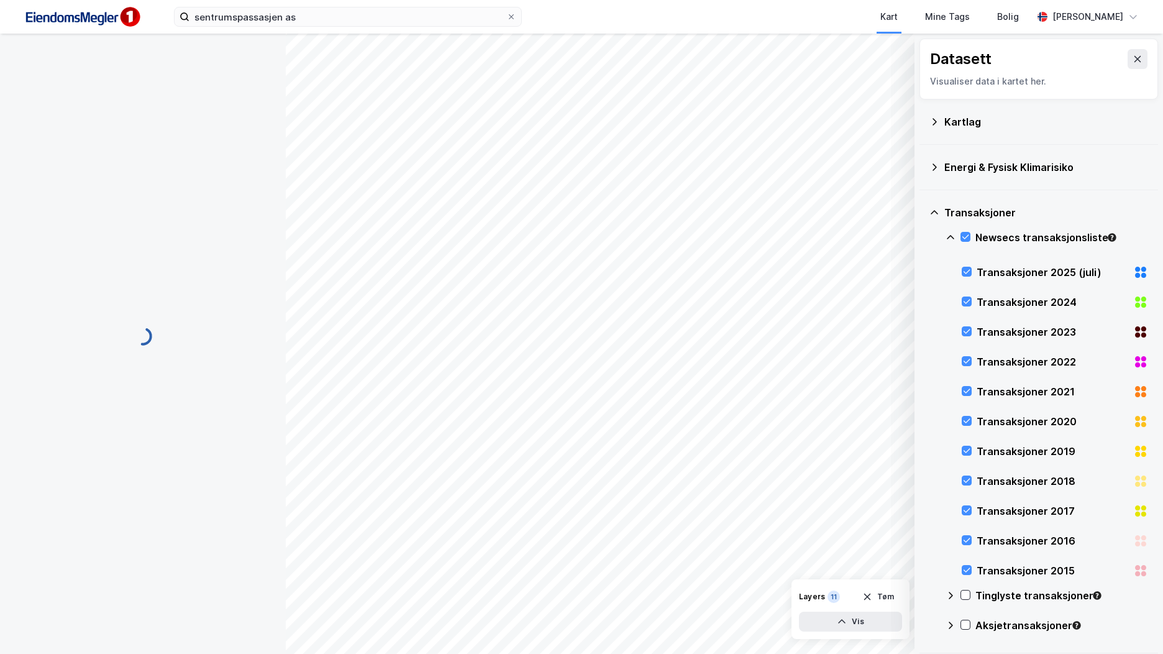
scroll to position [3, 0]
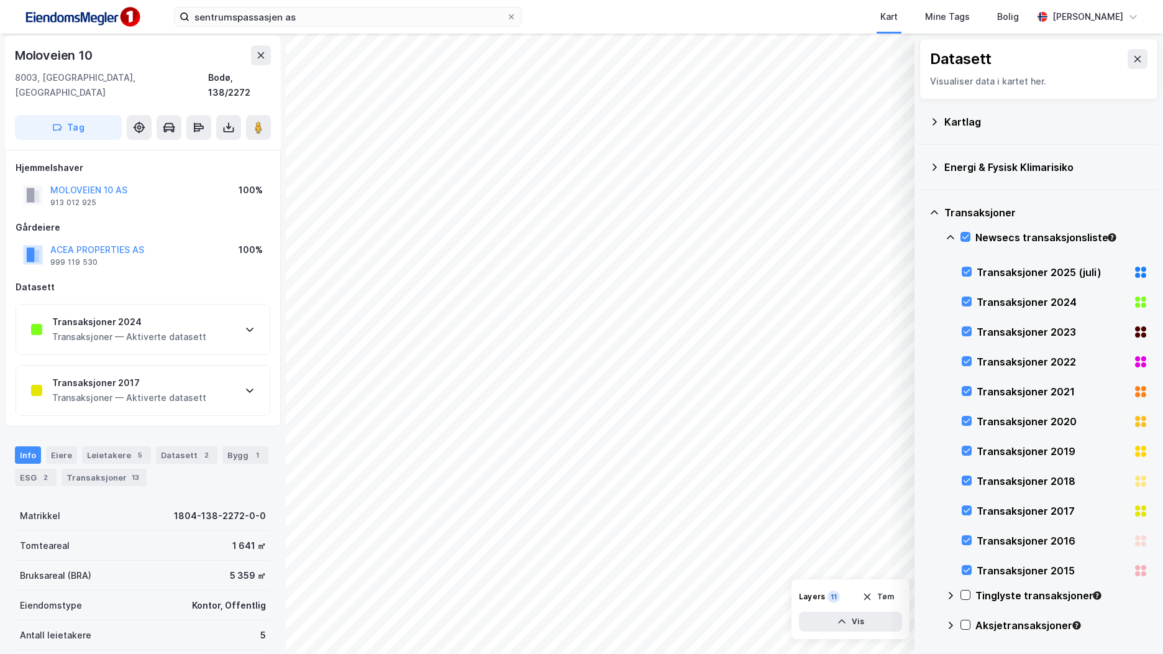
click at [205, 319] on div "Transaksjoner 2024 Transaksjoner — Aktiverte datasett" at bounding box center [143, 329] width 254 height 50
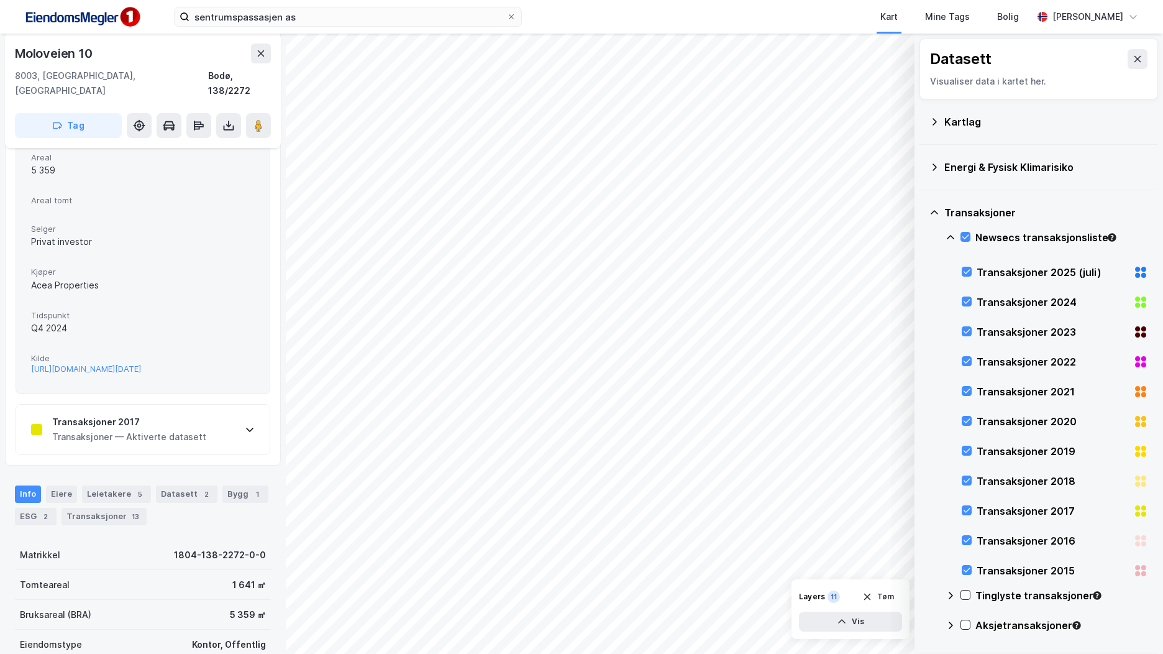
scroll to position [310, 0]
click at [173, 430] on div "Transaksjoner 2017" at bounding box center [129, 422] width 154 height 15
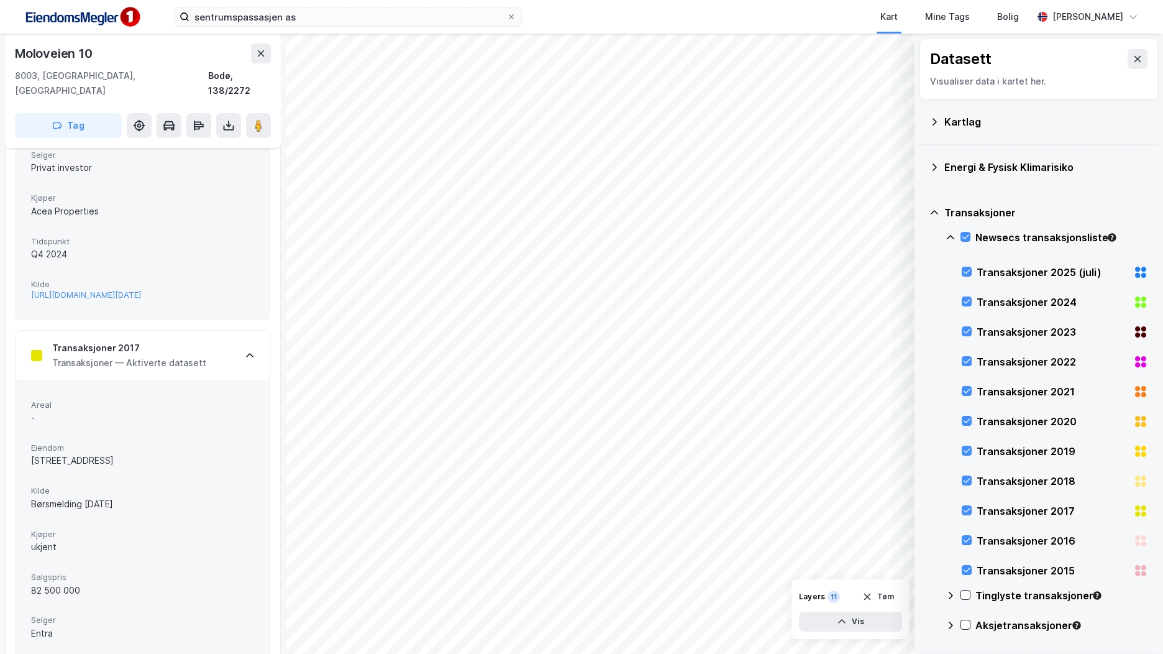
scroll to position [385, 0]
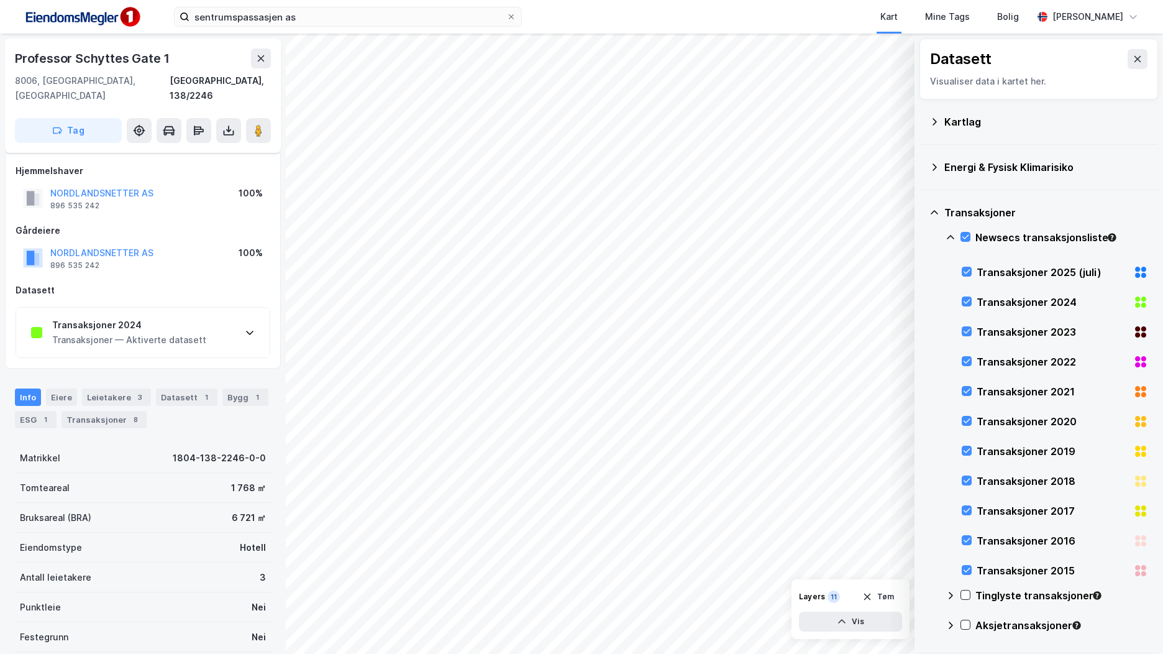
scroll to position [108, 0]
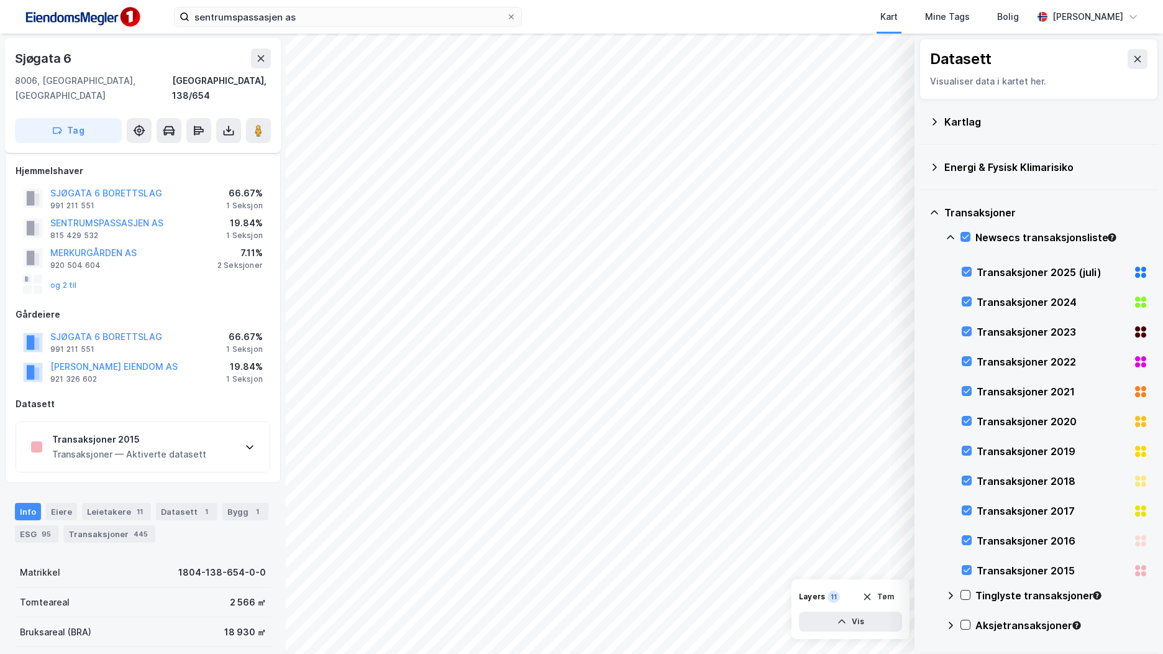
scroll to position [108, 0]
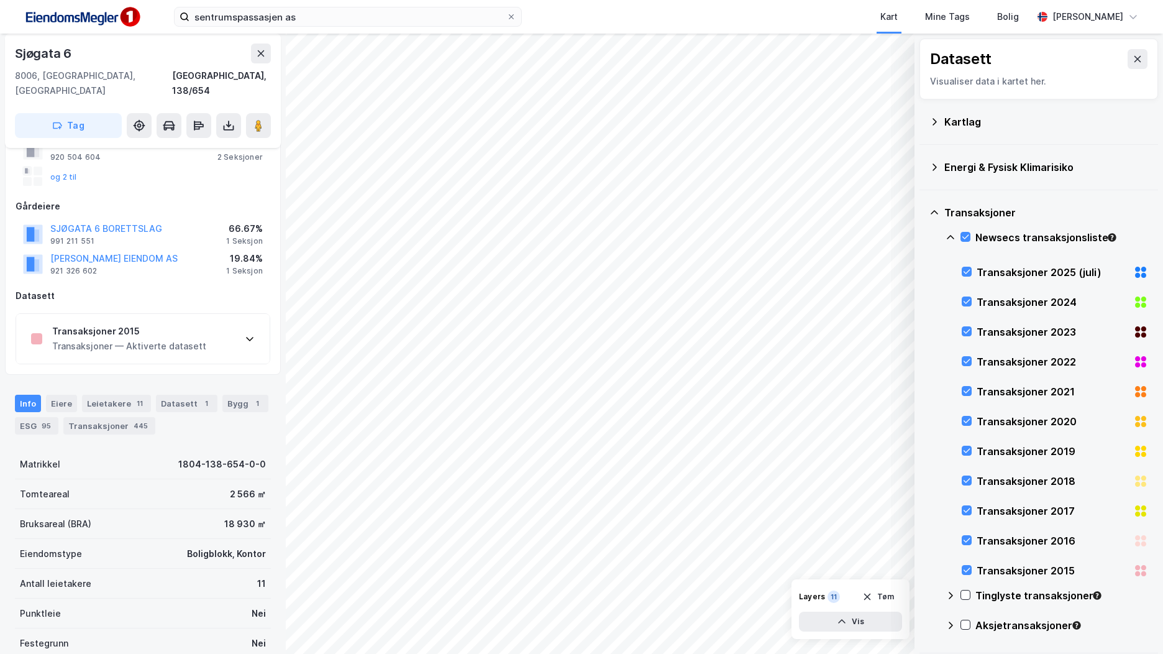
click at [192, 339] on div "Transaksjoner — Aktiverte datasett" at bounding box center [129, 346] width 154 height 15
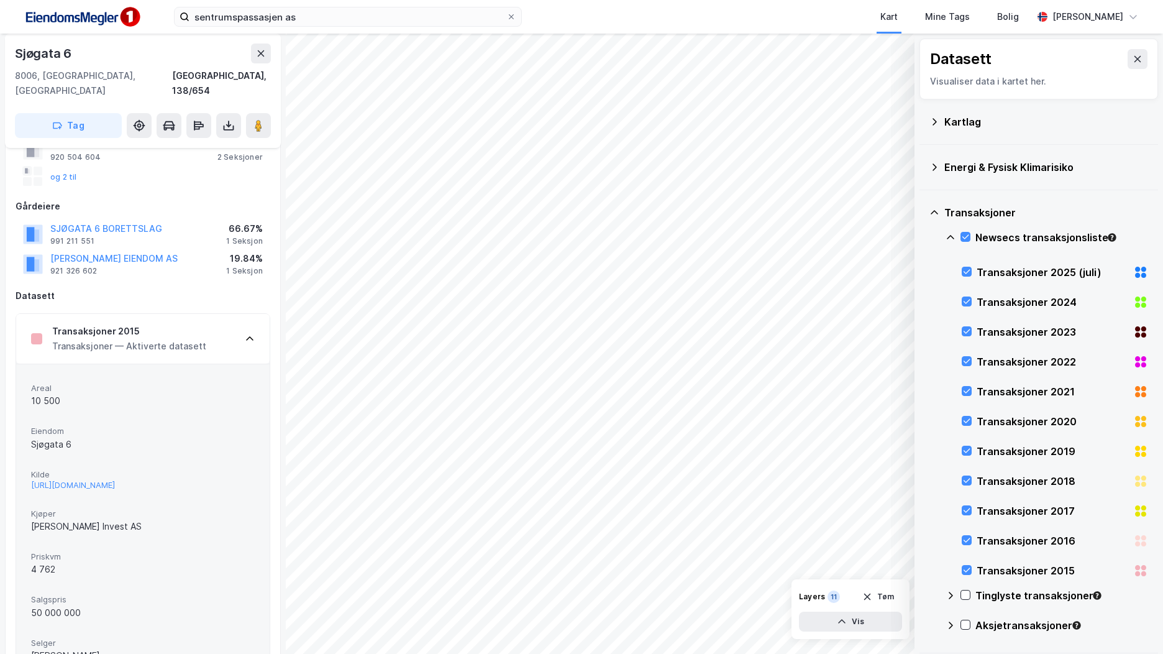
scroll to position [0, 0]
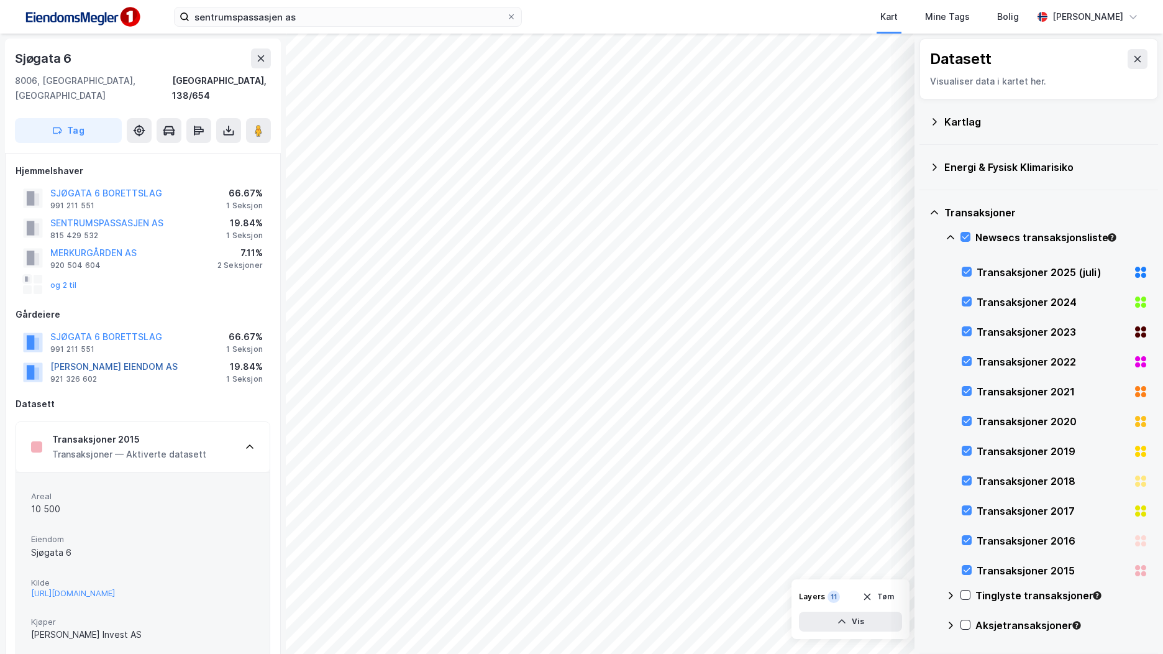
click at [0, 0] on button "[PERSON_NAME] EIENDOM AS" at bounding box center [0, 0] width 0 height 0
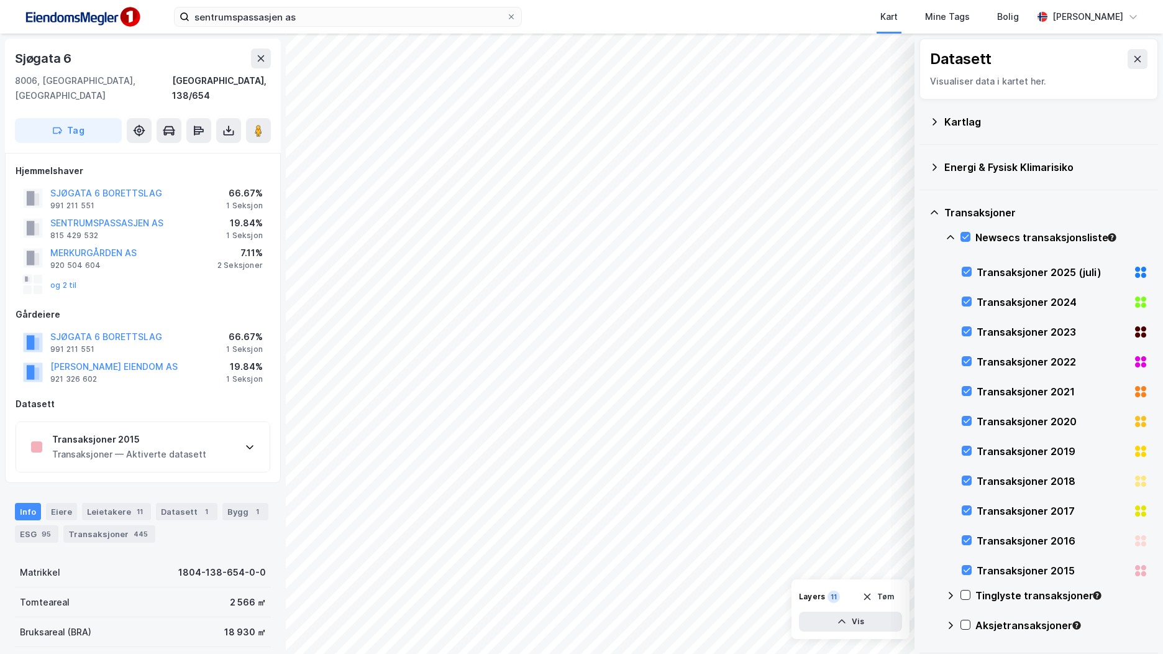
scroll to position [3, 0]
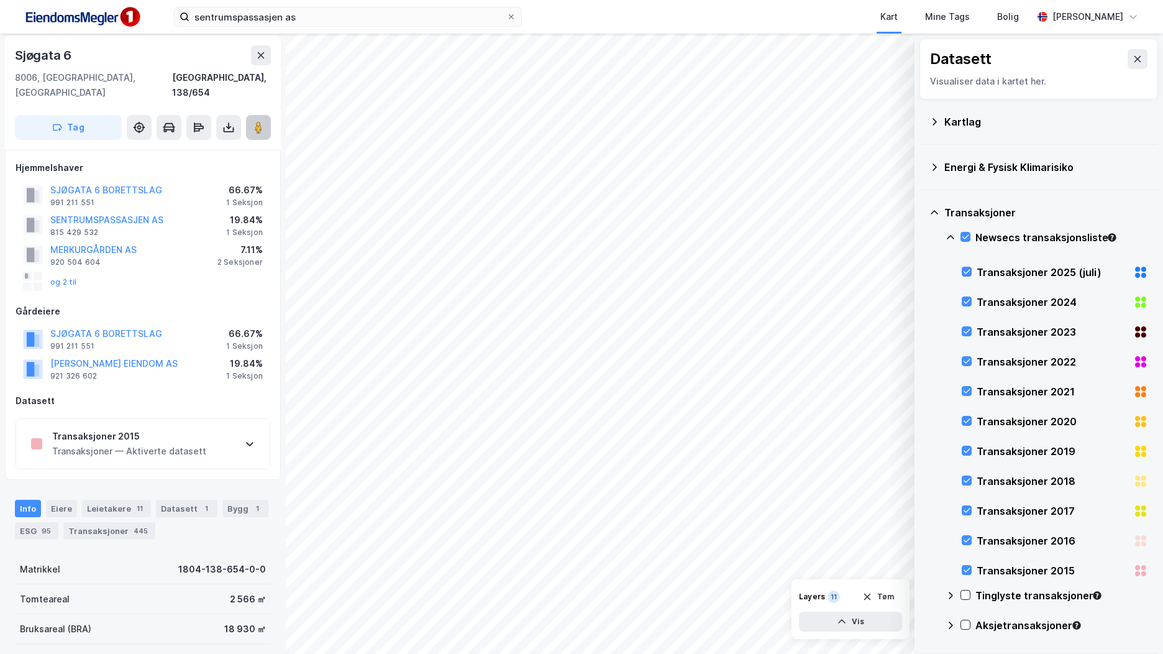
click at [259, 115] on button at bounding box center [258, 127] width 25 height 25
drag, startPoint x: 246, startPoint y: 426, endPoint x: 150, endPoint y: 434, distance: 96.1
click at [150, 444] on div "Transaksjoner — Aktiverte datasett" at bounding box center [129, 451] width 154 height 15
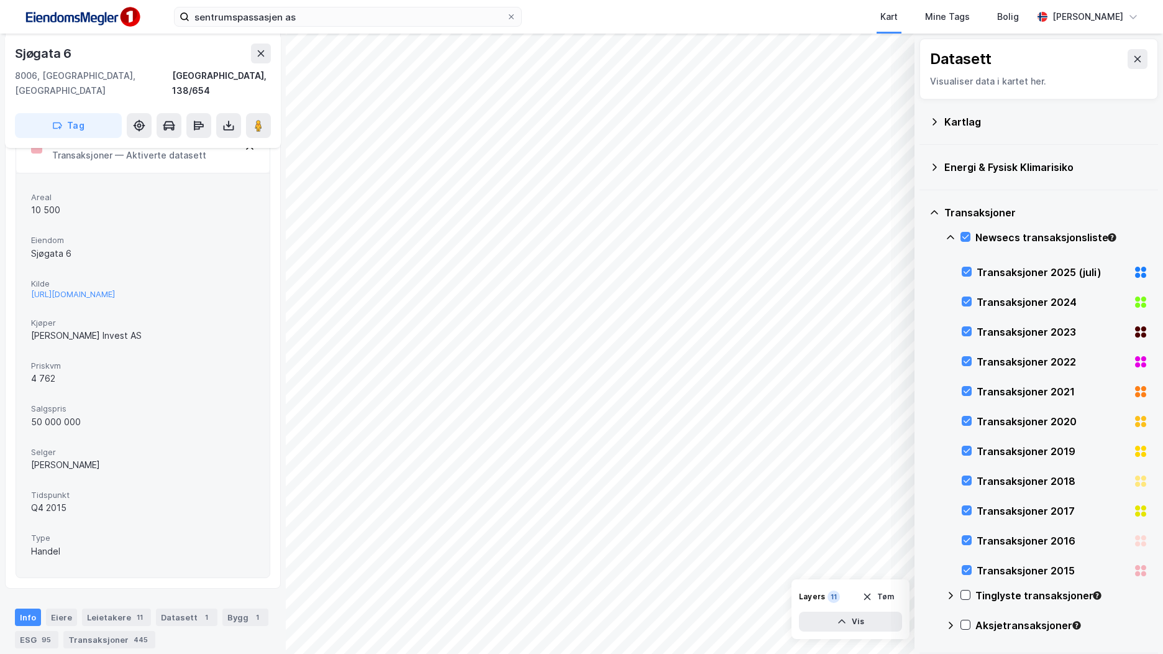
scroll to position [300, 0]
click at [255, 19] on input "sentrumspassasjen as" at bounding box center [348, 16] width 317 height 19
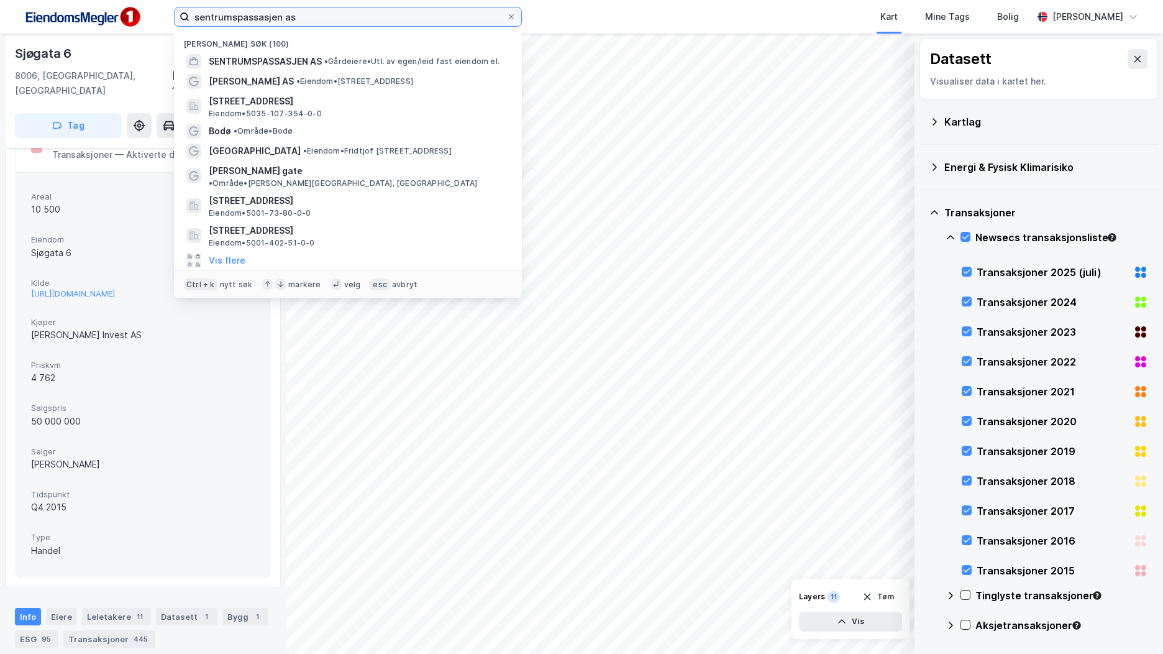
click at [255, 19] on input "sentrumspassasjen as" at bounding box center [348, 16] width 317 height 19
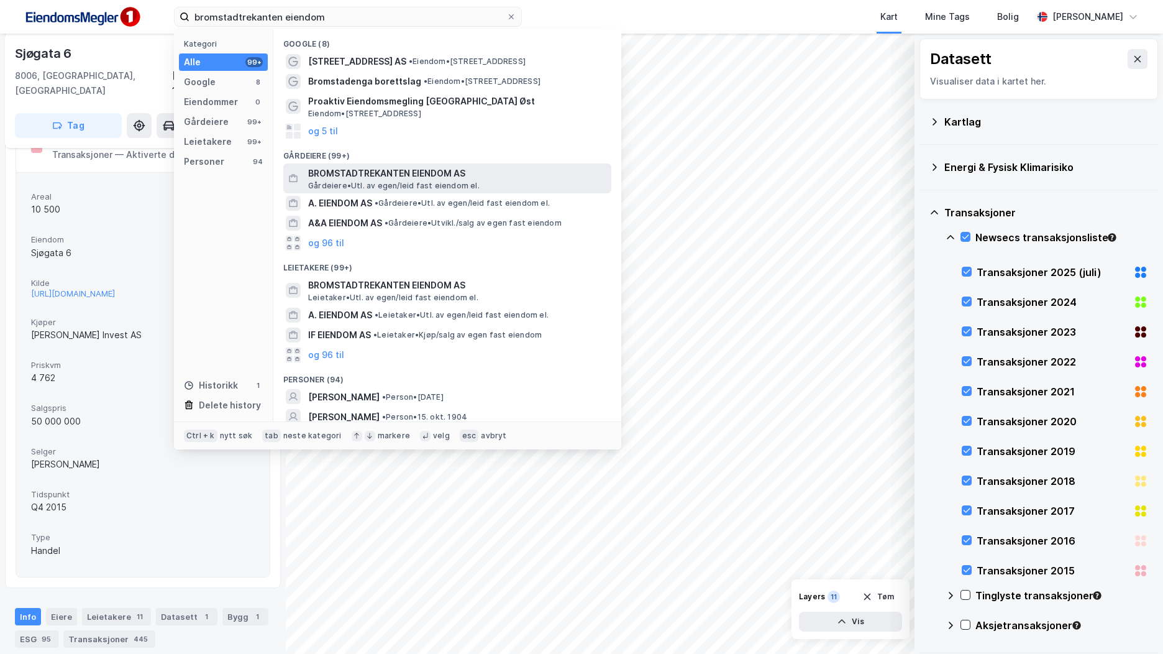
click at [343, 173] on span "BROMSTADTREKANTEN EIENDOM AS" at bounding box center [457, 173] width 298 height 15
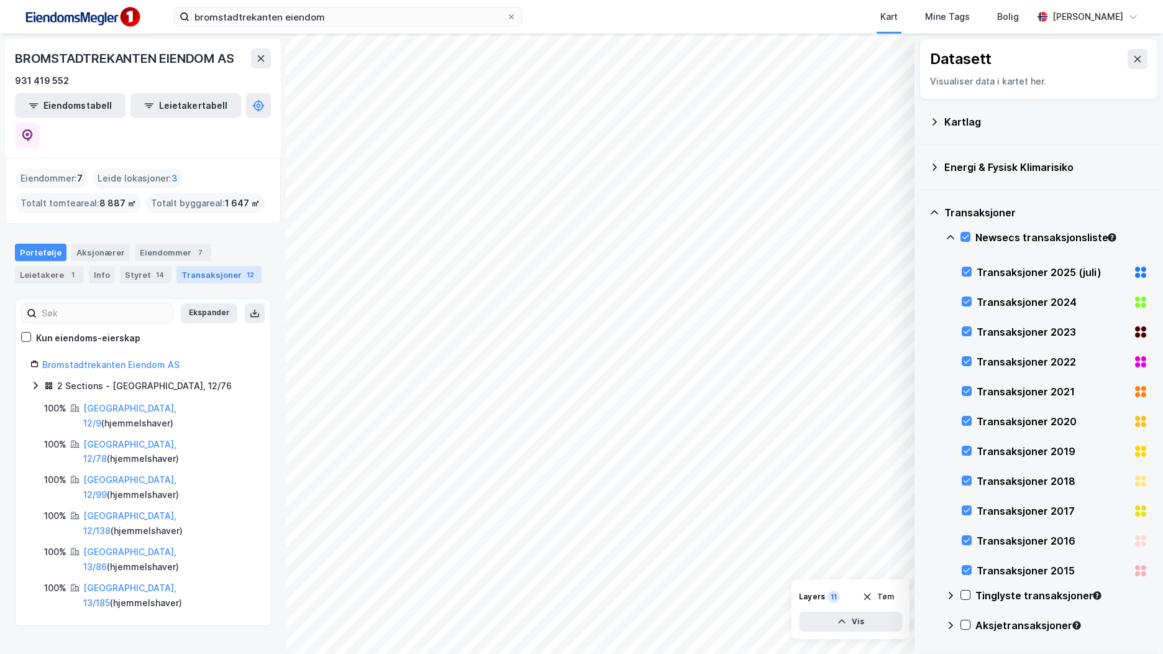
click at [201, 266] on div "Transaksjoner 12" at bounding box center [218, 274] width 85 height 17
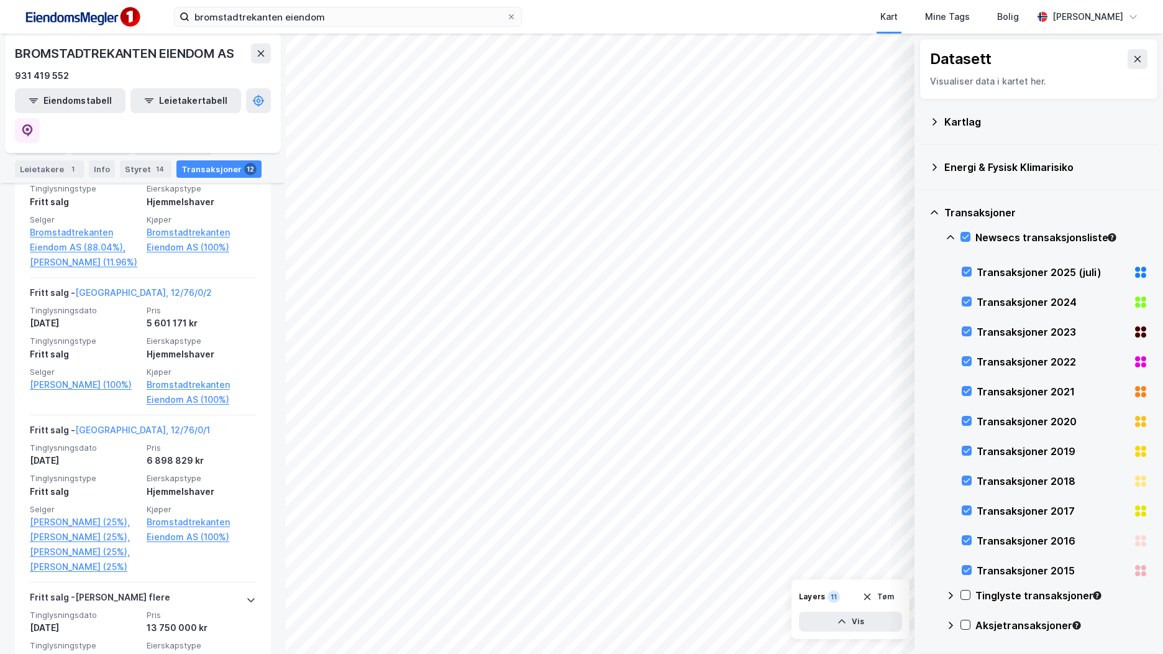
scroll to position [1614, 0]
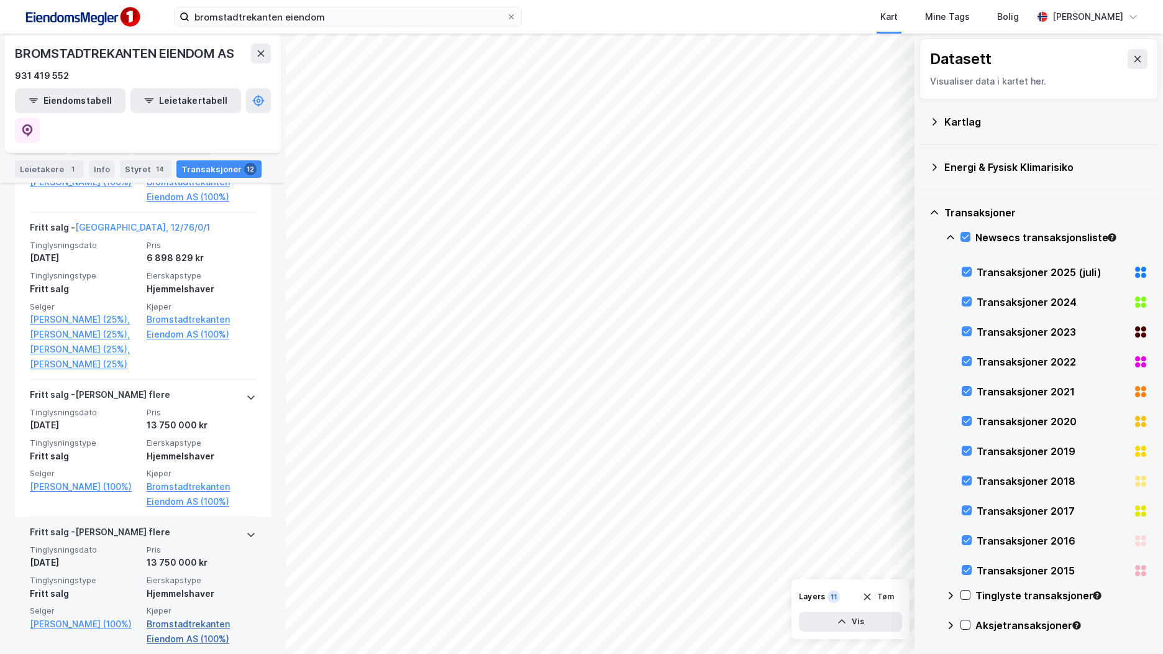
click at [206, 616] on link "Bromstadtrekanten Eiendom AS (100%)" at bounding box center [201, 631] width 109 height 30
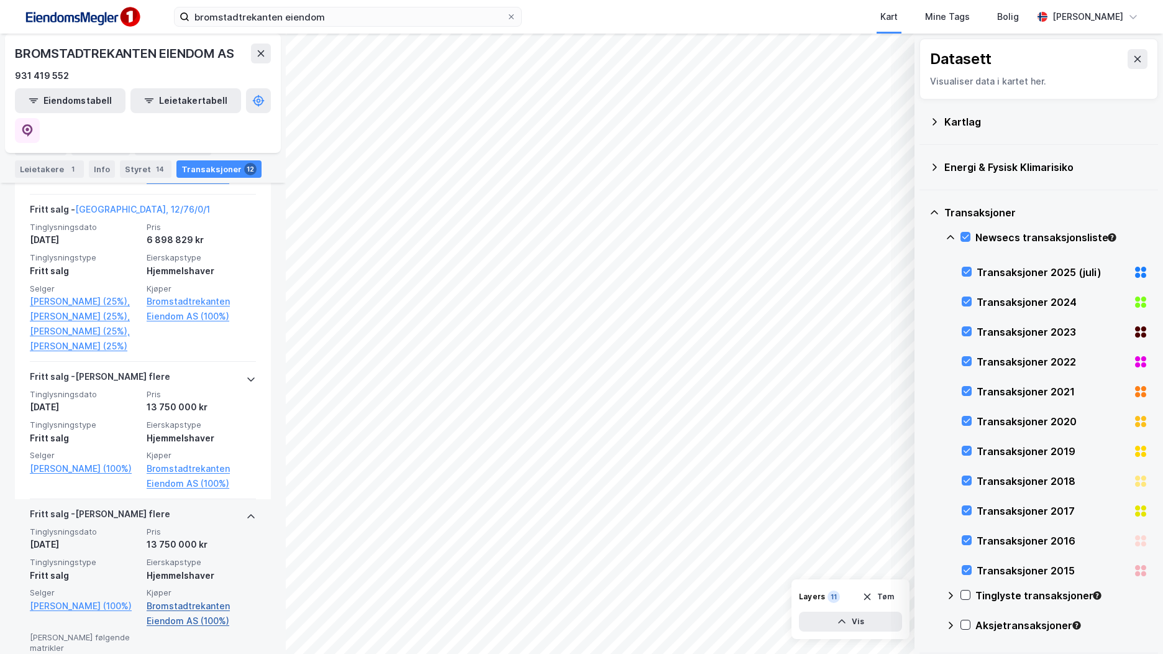
scroll to position [1647, 0]
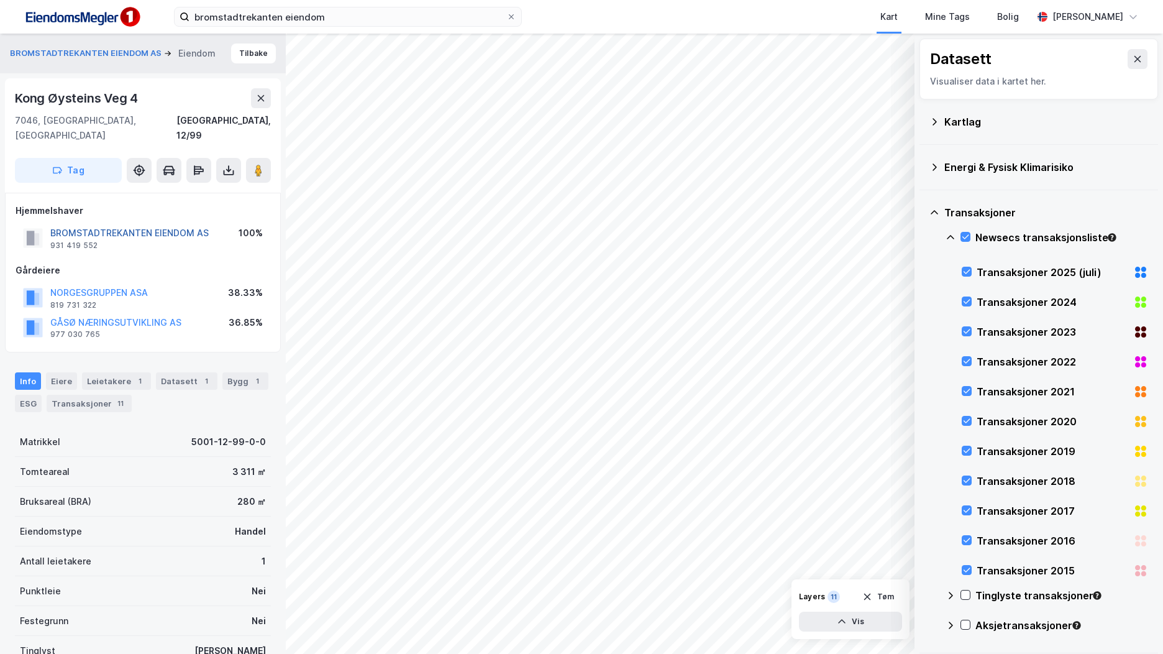
click at [0, 0] on button "BROMSTADTREKANTEN EIENDOM AS" at bounding box center [0, 0] width 0 height 0
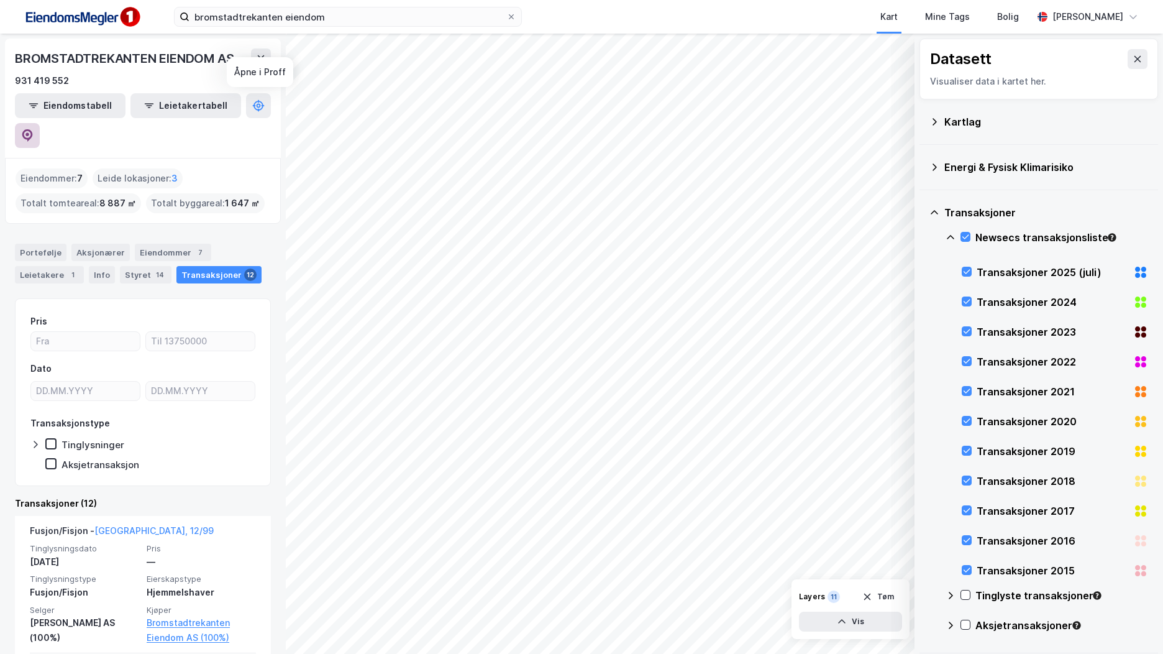
click at [40, 123] on button at bounding box center [27, 135] width 25 height 25
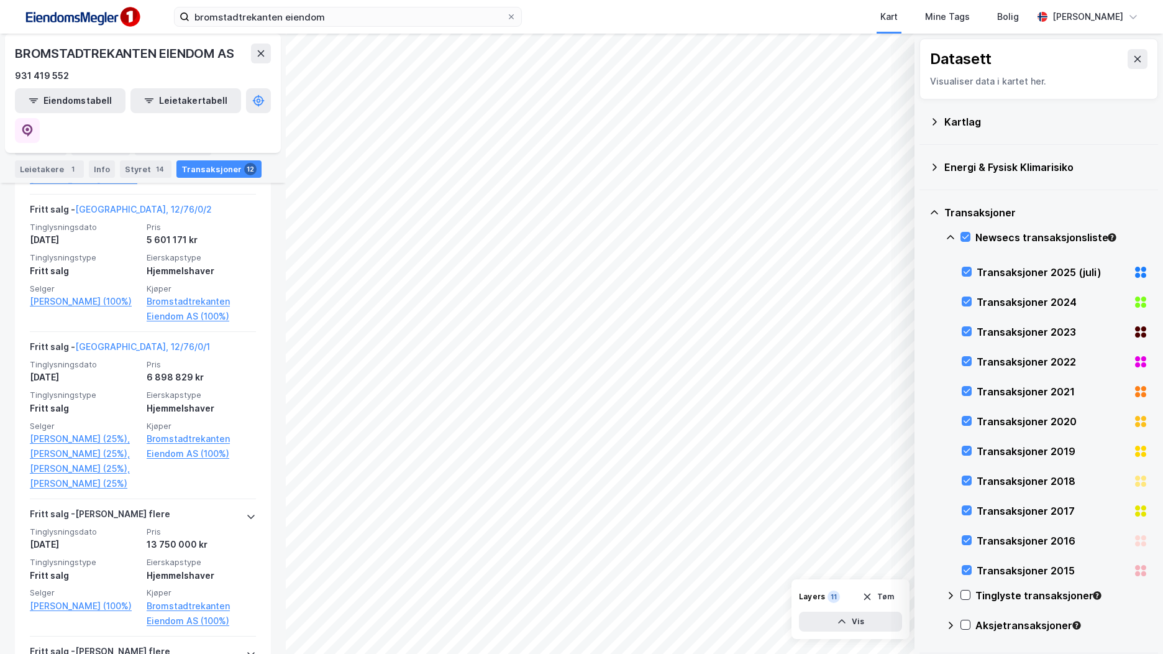
scroll to position [1614, 0]
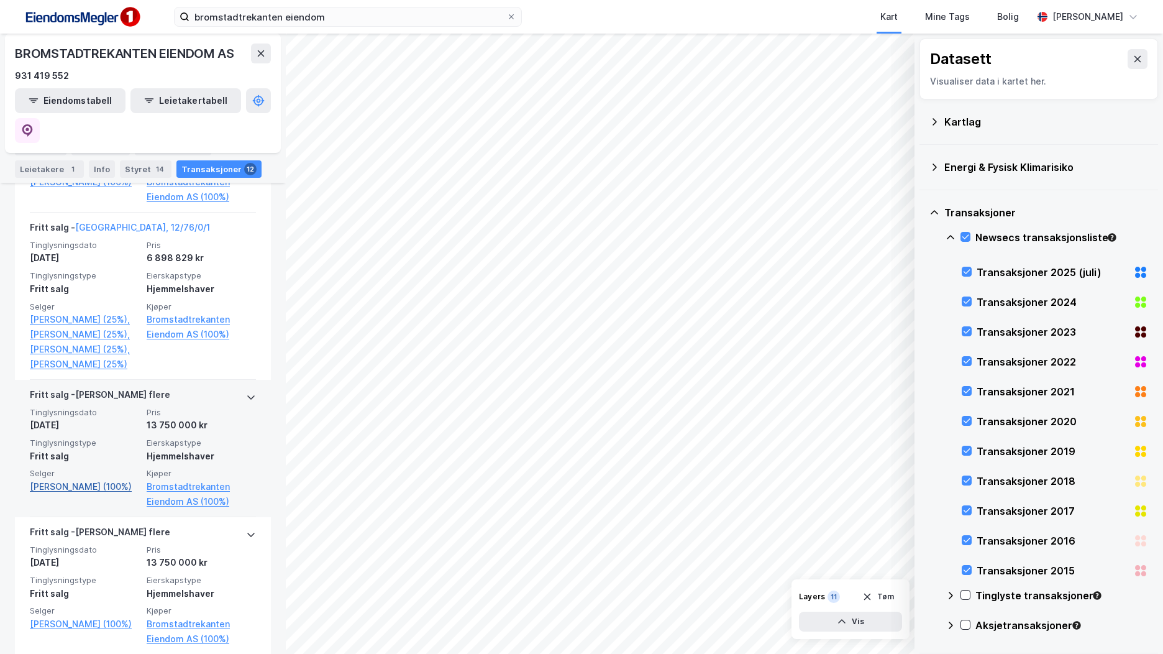
click at [105, 480] on link "[PERSON_NAME] (100%)" at bounding box center [84, 486] width 109 height 15
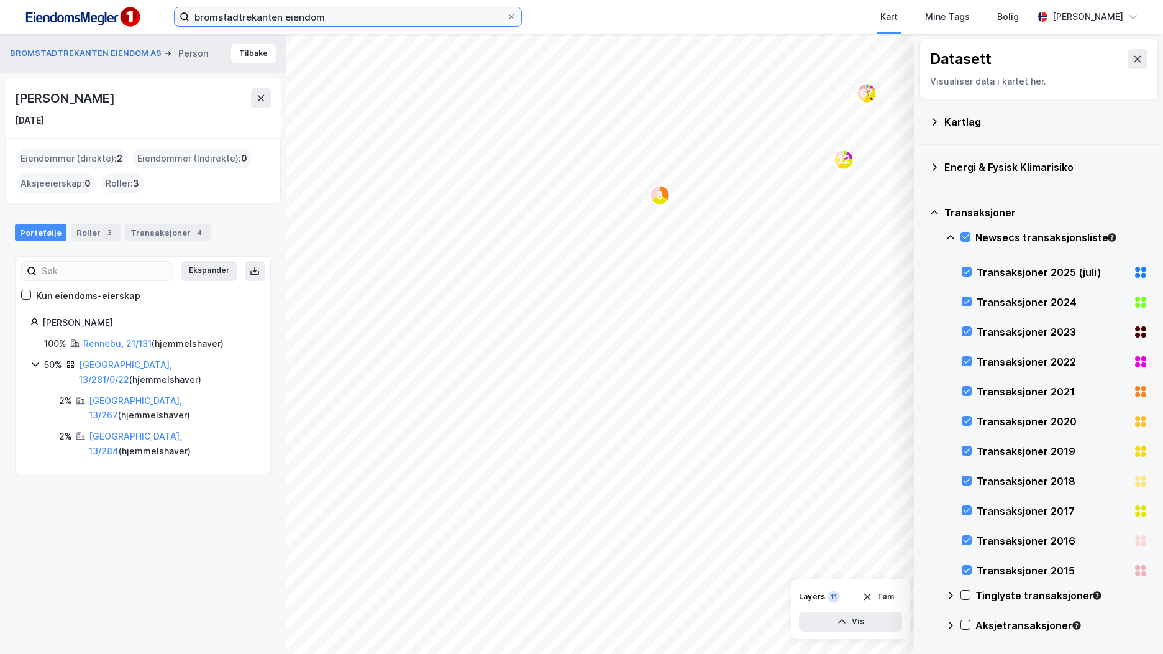
click at [359, 19] on input "bromstadtrekanten eiendom" at bounding box center [348, 16] width 317 height 19
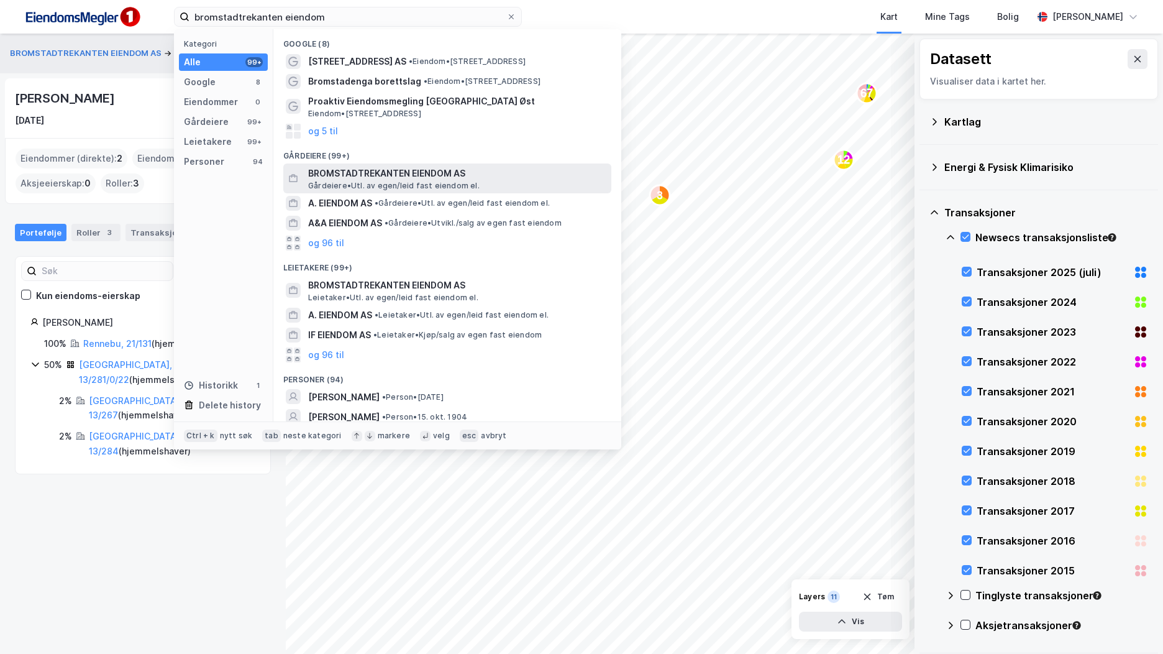
click at [385, 168] on span "BROMSTADTREKANTEN EIENDOM AS" at bounding box center [457, 173] width 298 height 15
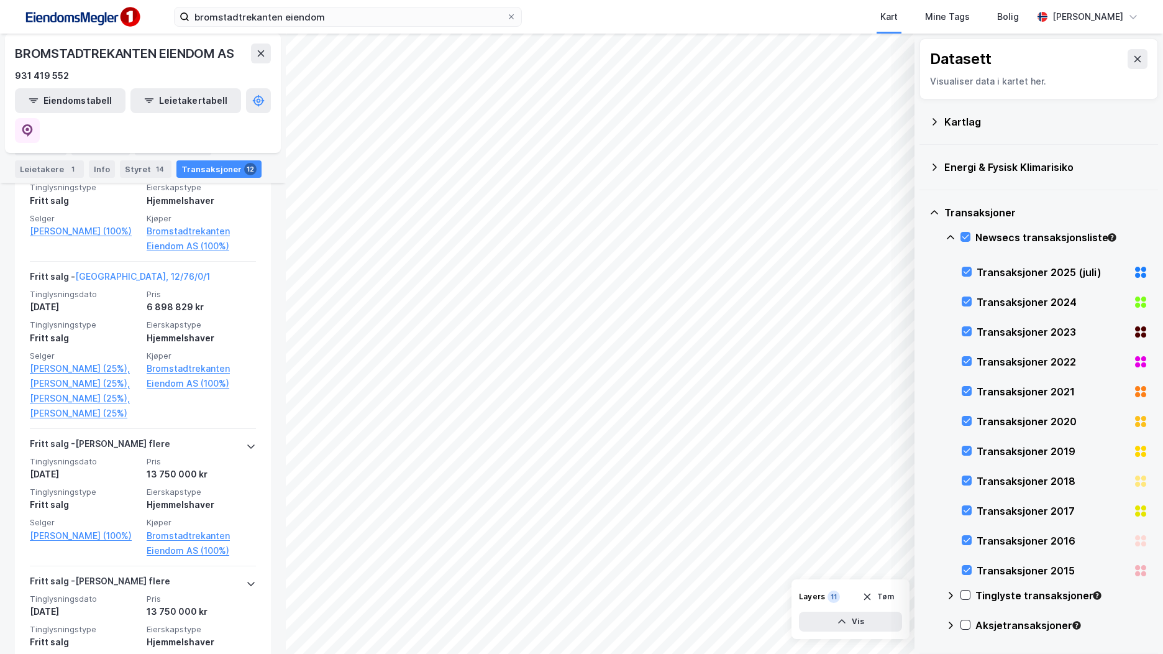
scroll to position [1614, 0]
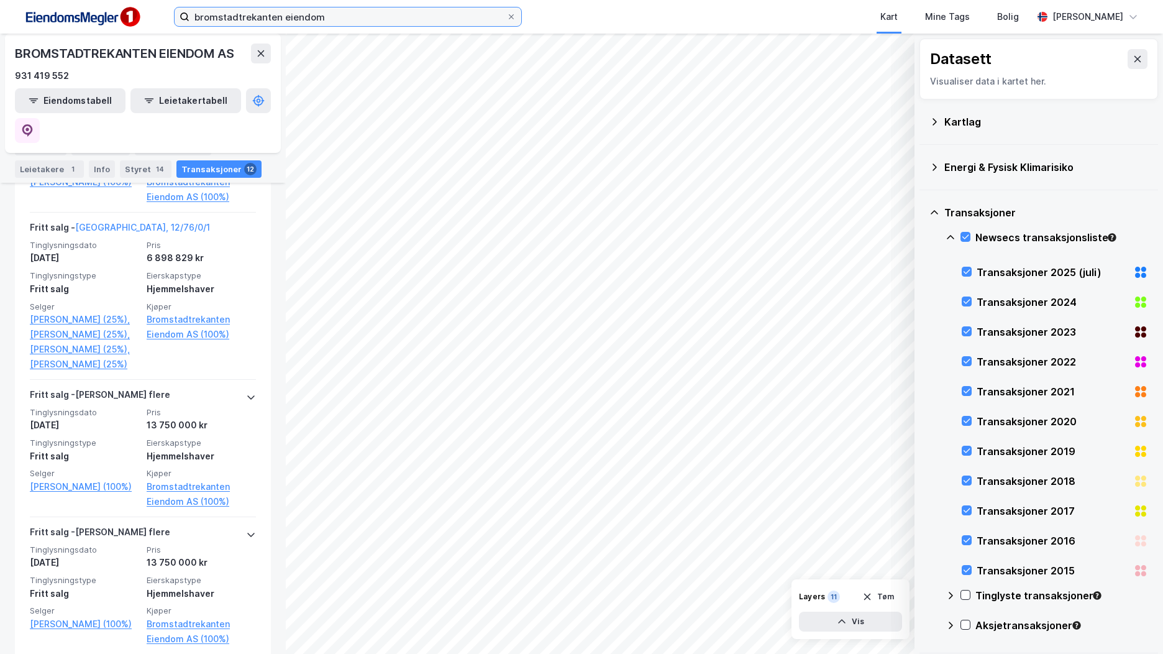
click at [249, 14] on input "bromstadtrekanten eiendom" at bounding box center [348, 16] width 317 height 19
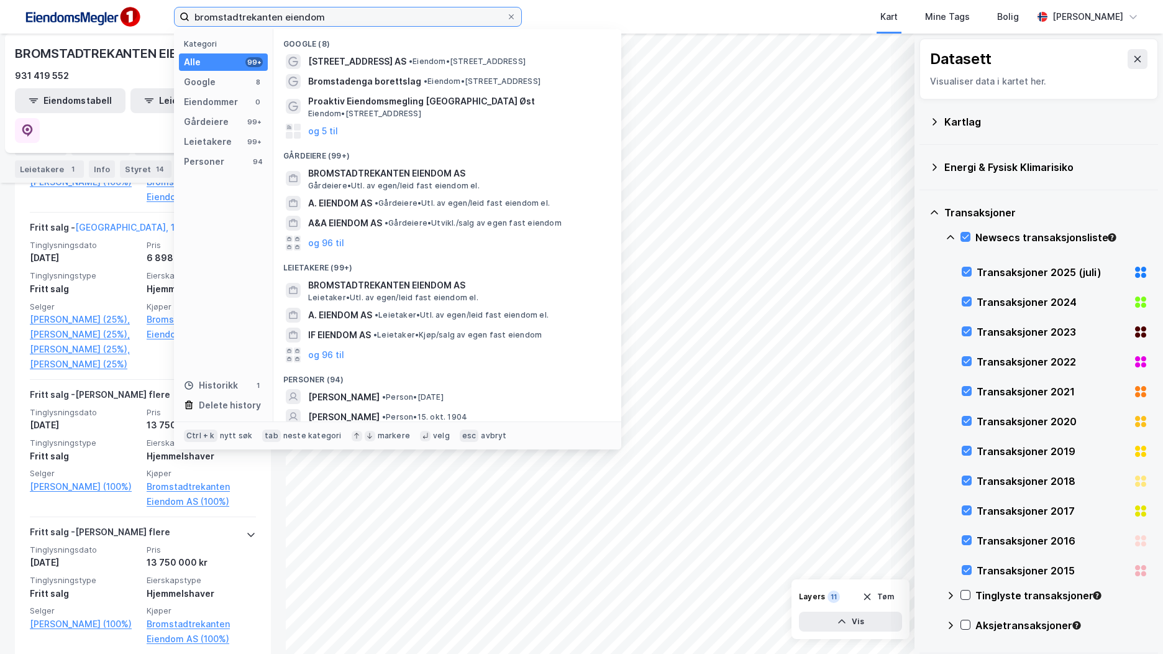
click at [249, 14] on input "bromstadtrekanten eiendom" at bounding box center [348, 16] width 317 height 19
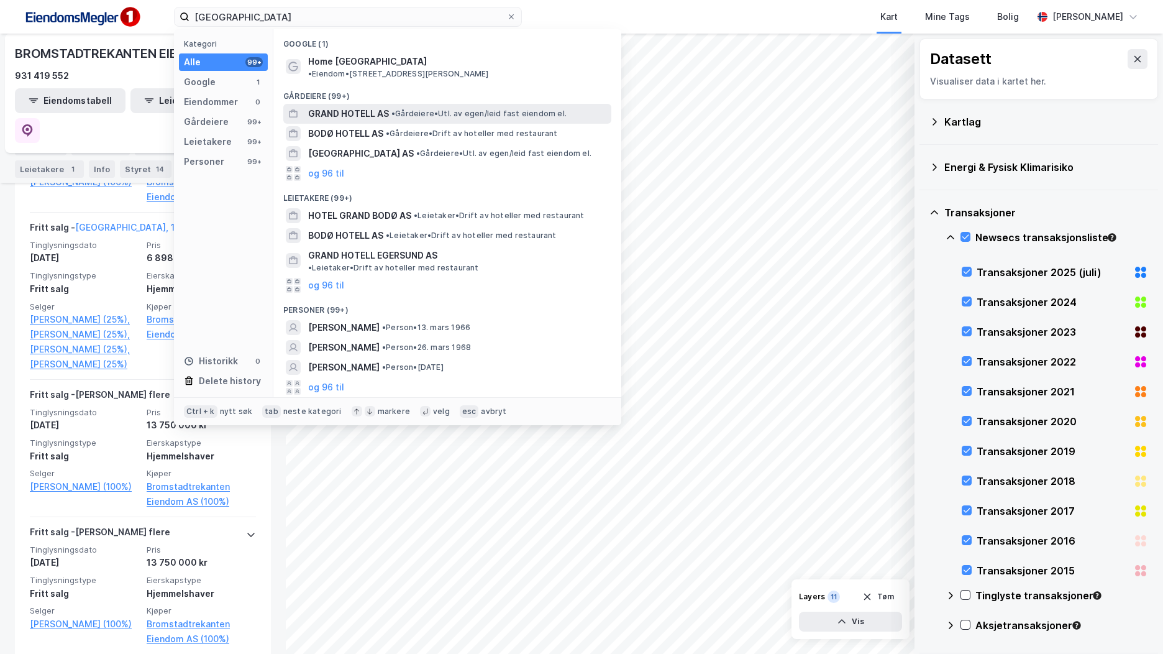
click at [354, 106] on span "GRAND HOTELL AS" at bounding box center [348, 113] width 81 height 15
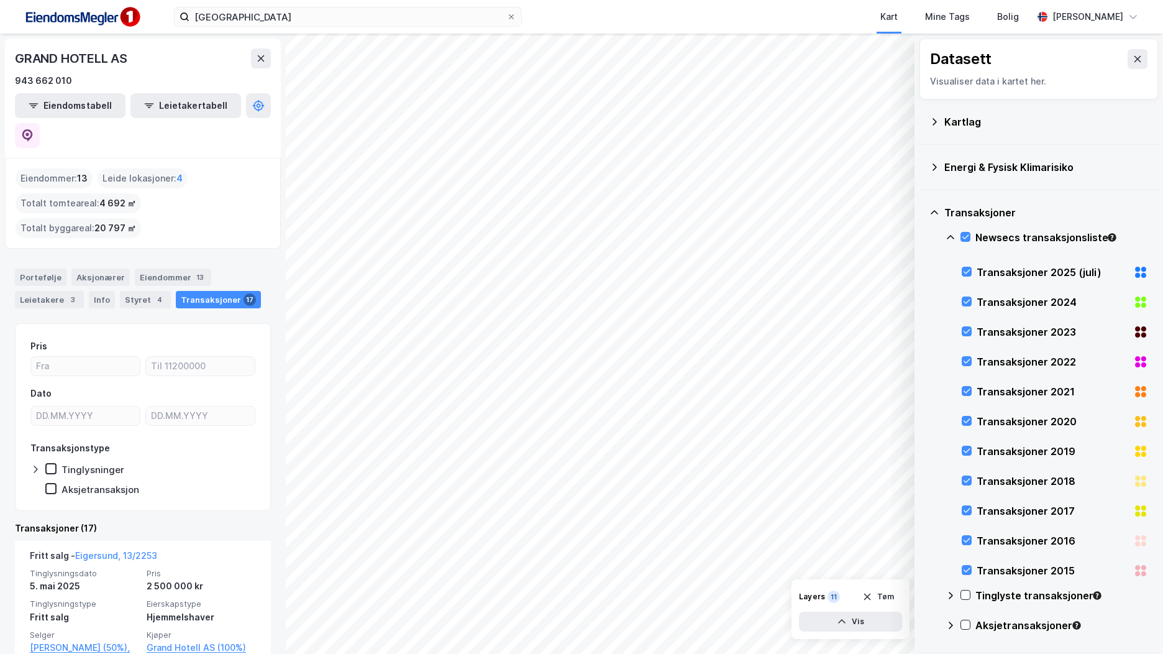
click at [319, 27] on div "grand hotell bodø Kart Mine Tags Bolig [PERSON_NAME]" at bounding box center [581, 17] width 1163 height 34
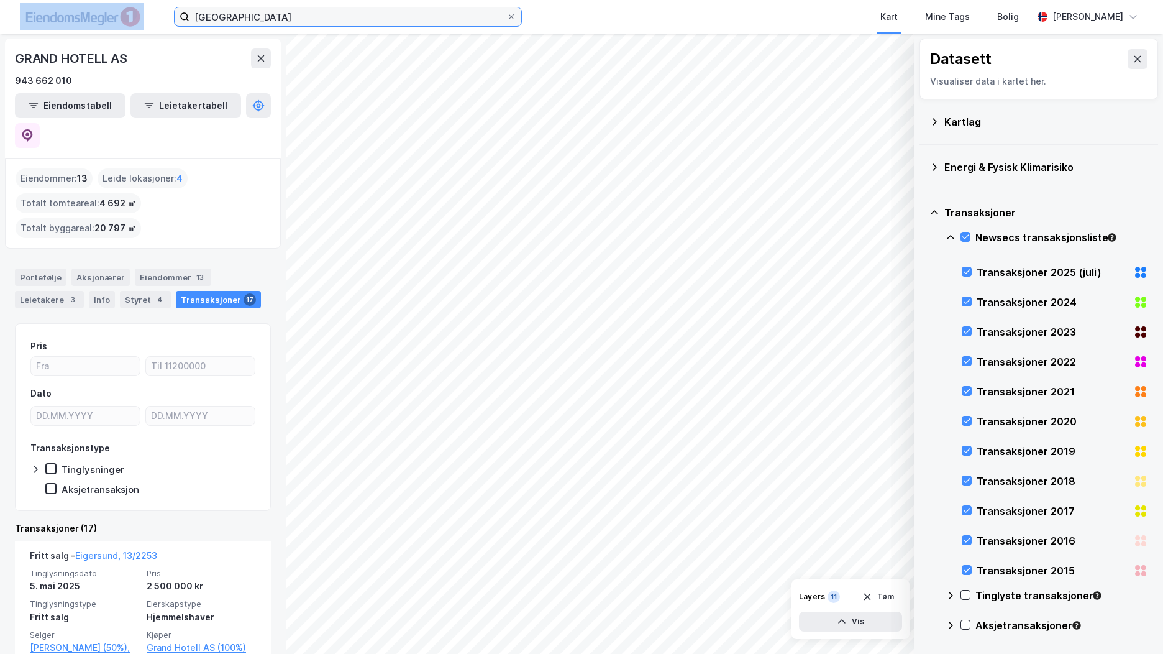
drag, startPoint x: 319, startPoint y: 27, endPoint x: 313, endPoint y: 17, distance: 11.7
click at [313, 17] on input "[GEOGRAPHIC_DATA]" at bounding box center [348, 16] width 317 height 19
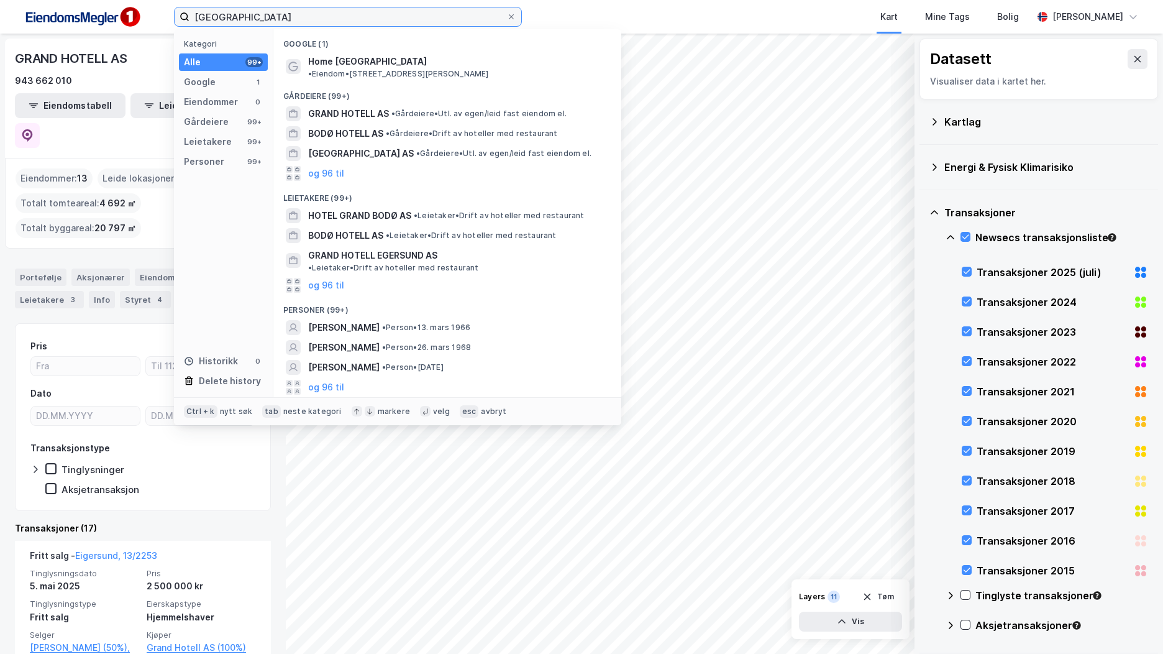
click at [303, 14] on input "[GEOGRAPHIC_DATA]" at bounding box center [348, 16] width 317 height 19
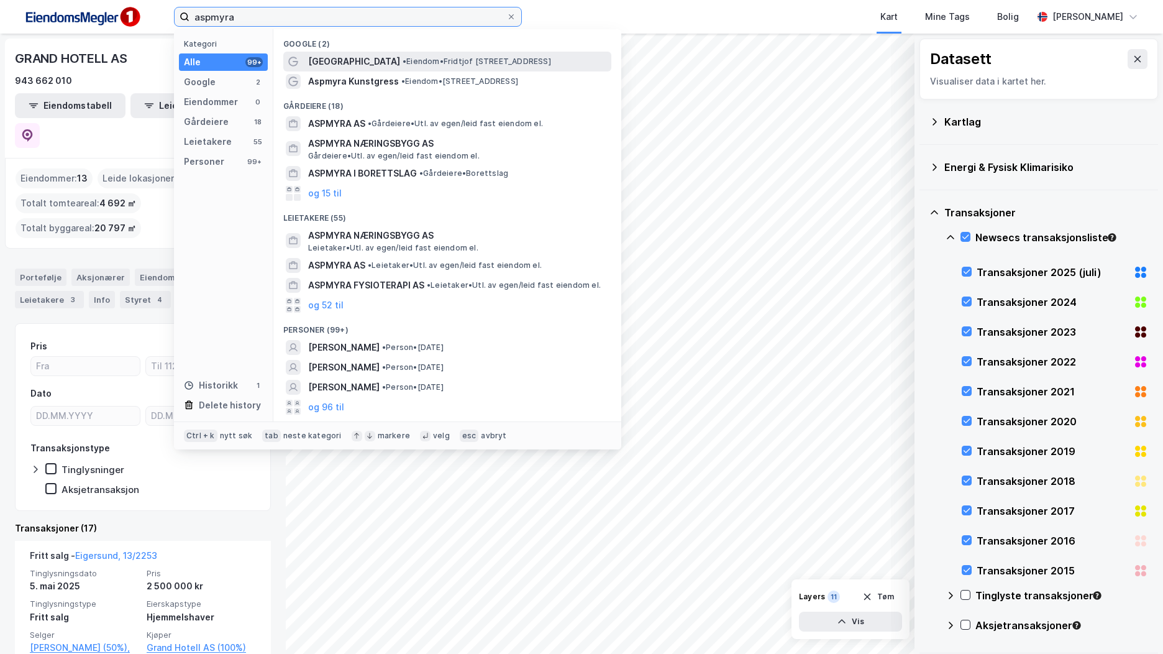
type input "aspmyra"
click at [358, 65] on span "[GEOGRAPHIC_DATA]" at bounding box center [354, 61] width 92 height 15
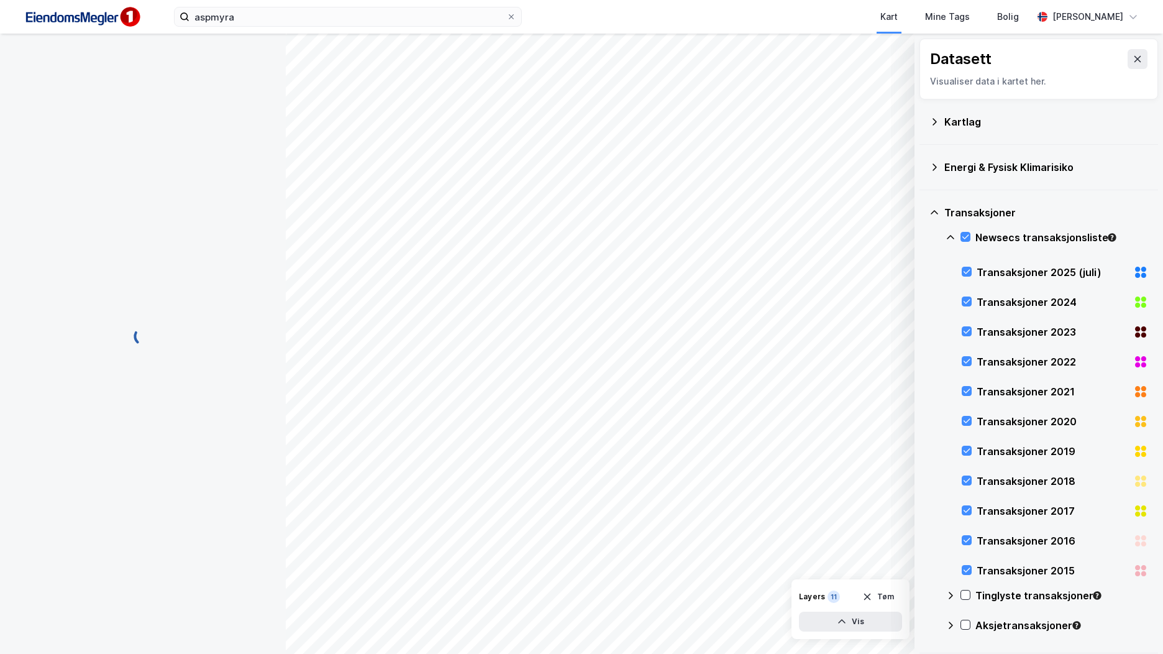
scroll to position [10, 0]
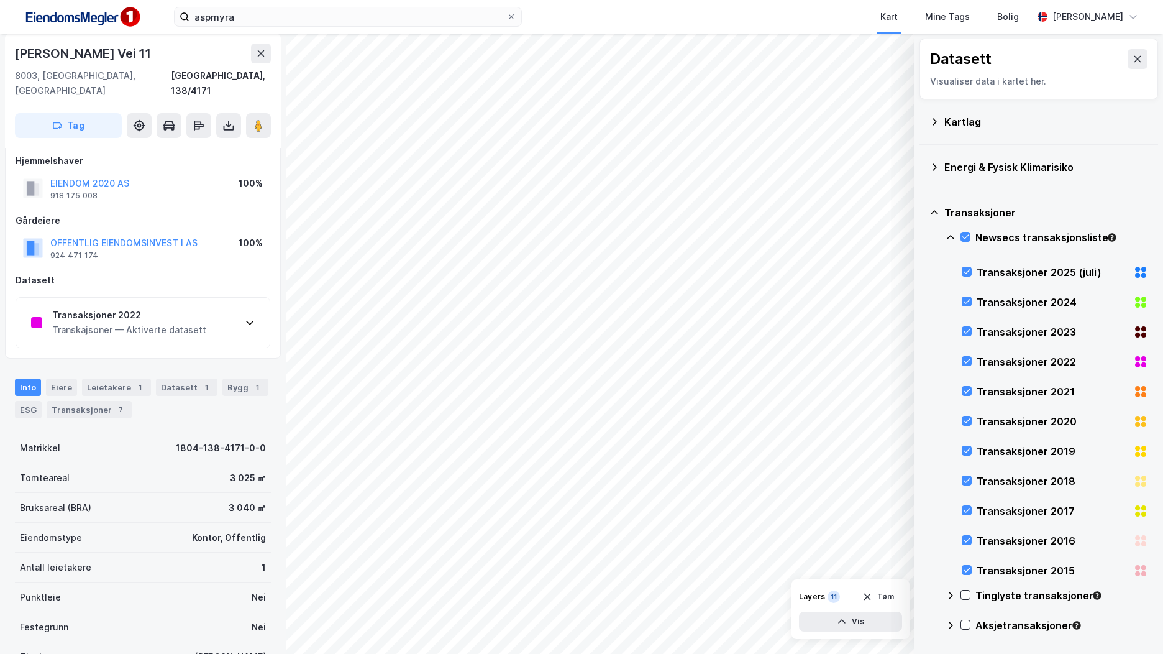
scroll to position [10, 0]
click at [235, 311] on div "Transaksjoner 2022 Transkajsoner — Aktiverte datasett" at bounding box center [143, 323] width 254 height 50
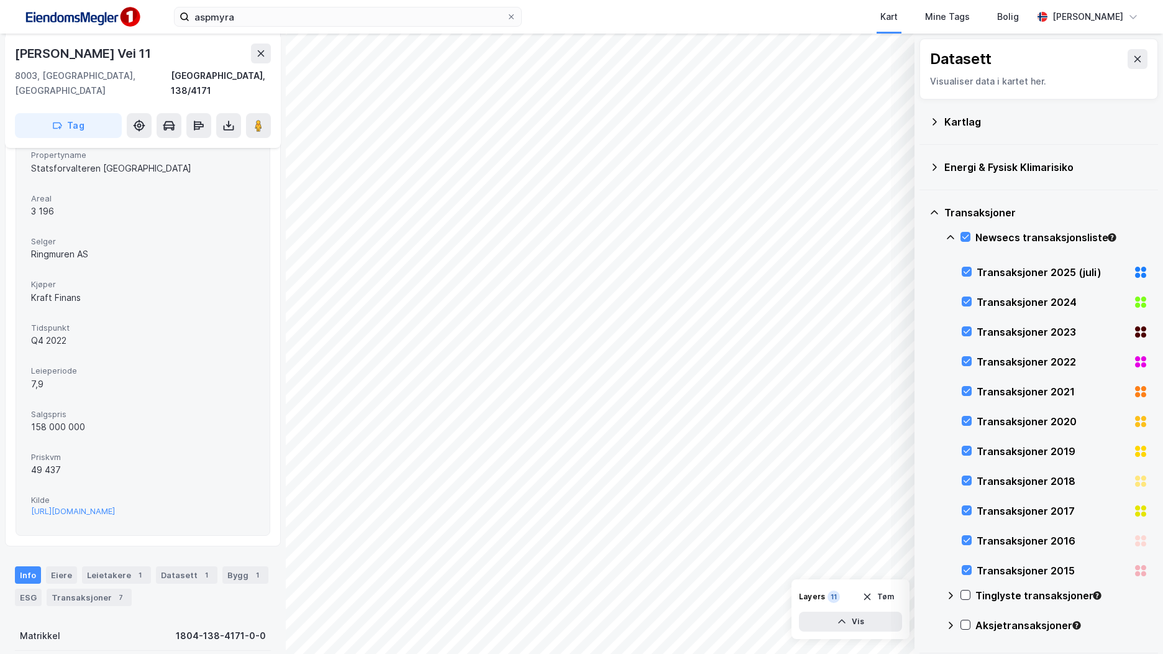
scroll to position [220, 0]
